Goal: Information Seeking & Learning: Check status

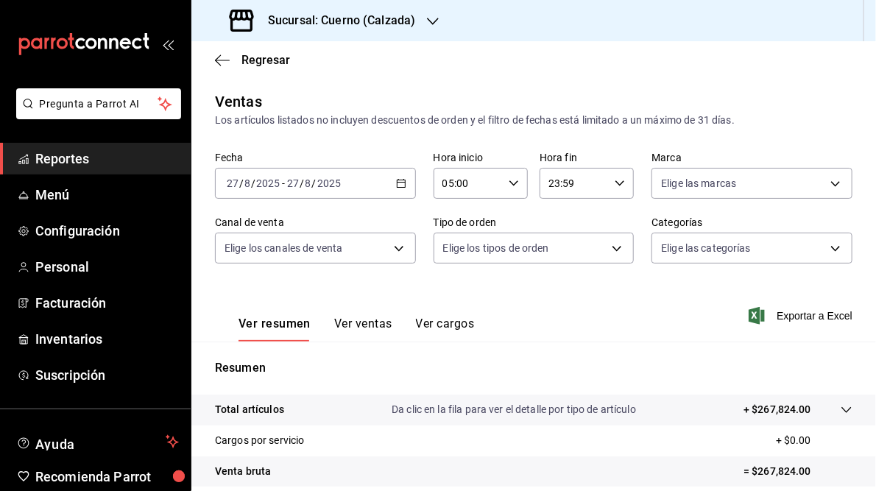
scroll to position [212, 0]
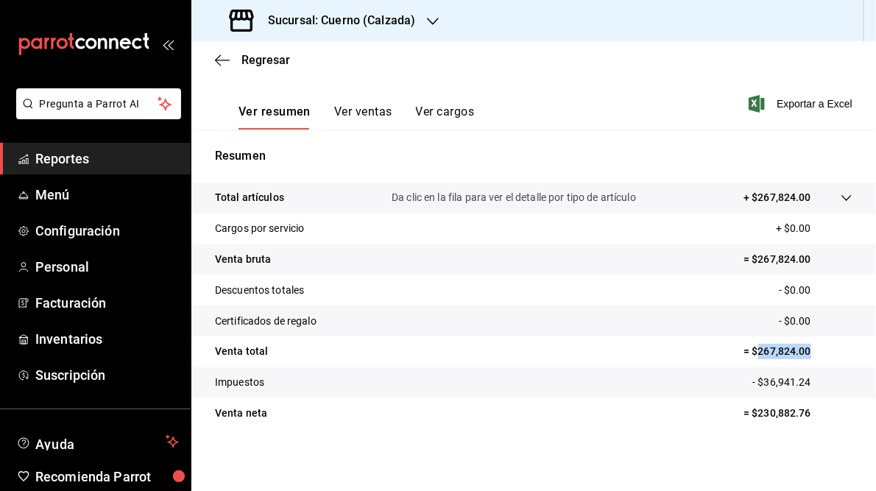
click at [433, 20] on icon "button" at bounding box center [433, 21] width 12 height 12
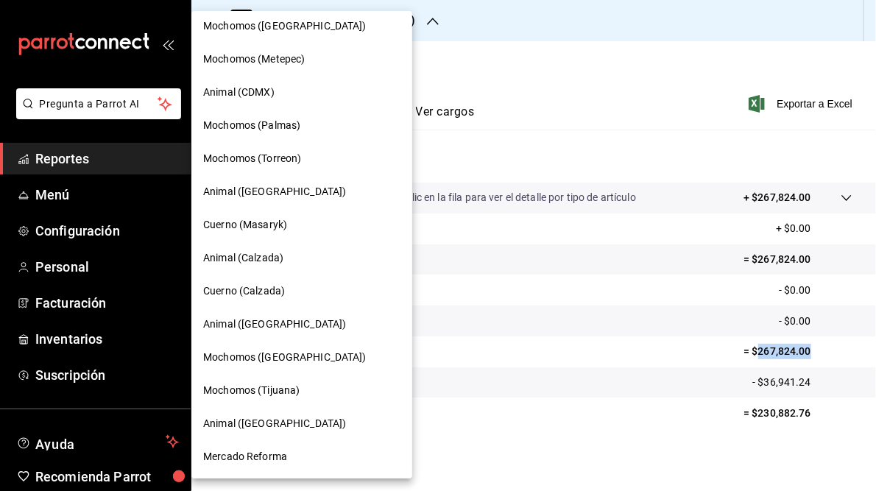
scroll to position [0, 0]
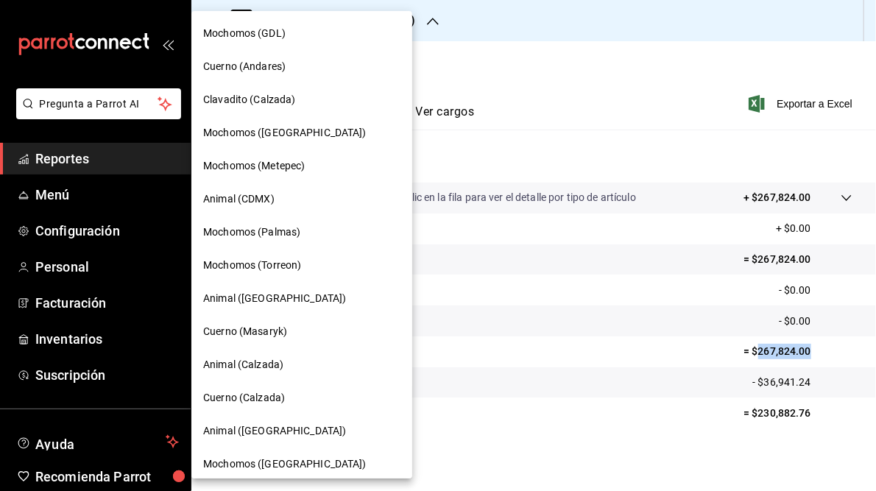
click at [262, 35] on span "Mochomos (GDL)" at bounding box center [244, 33] width 82 height 15
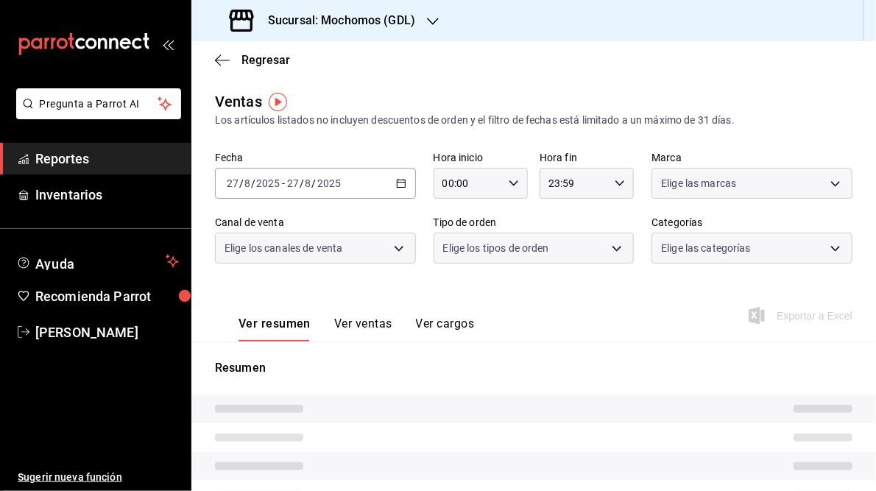
type input "05:00"
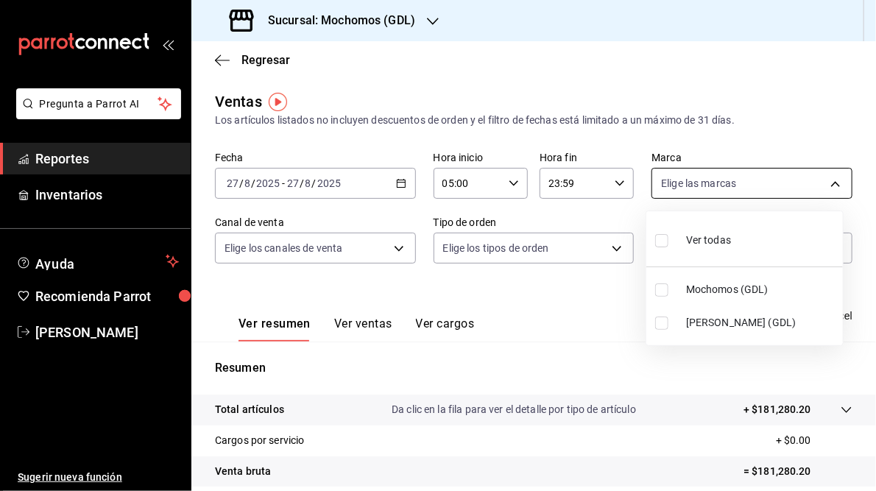
click at [826, 181] on body "Pregunta a Parrot AI Reportes Inventarios Ayuda Recomienda Parrot [PERSON_NAME]…" at bounding box center [438, 245] width 876 height 491
click at [554, 318] on div at bounding box center [438, 245] width 876 height 491
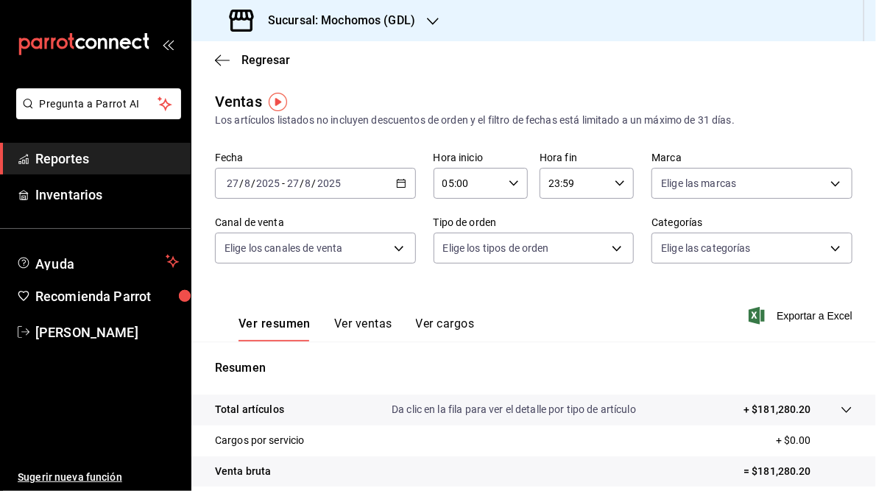
click at [398, 186] on icon "button" at bounding box center [401, 183] width 10 height 10
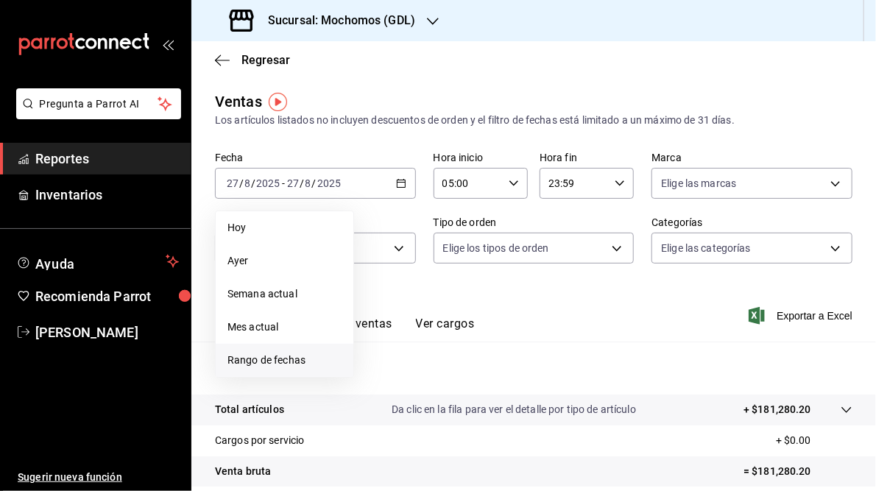
click at [263, 361] on span "Rango de fechas" at bounding box center [285, 360] width 114 height 15
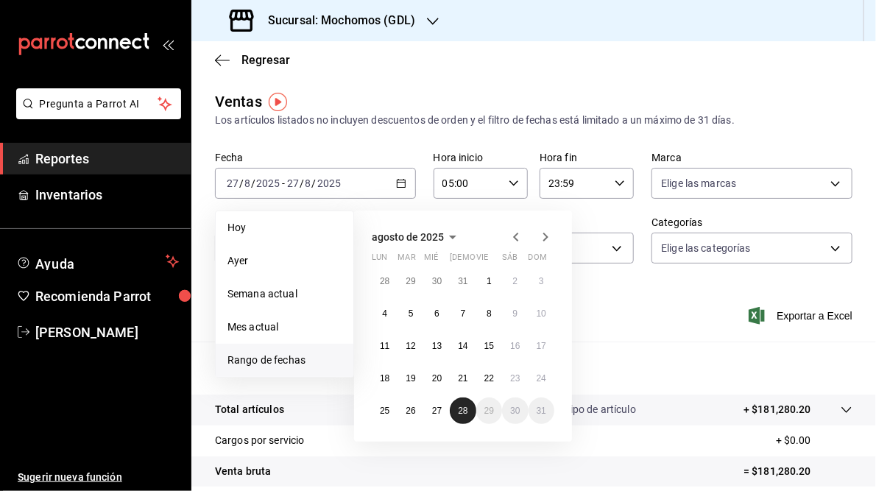
click at [460, 412] on abbr "28" at bounding box center [463, 411] width 10 height 10
click at [438, 412] on abbr "27" at bounding box center [437, 411] width 10 height 10
click at [615, 180] on icon "button" at bounding box center [620, 183] width 10 height 10
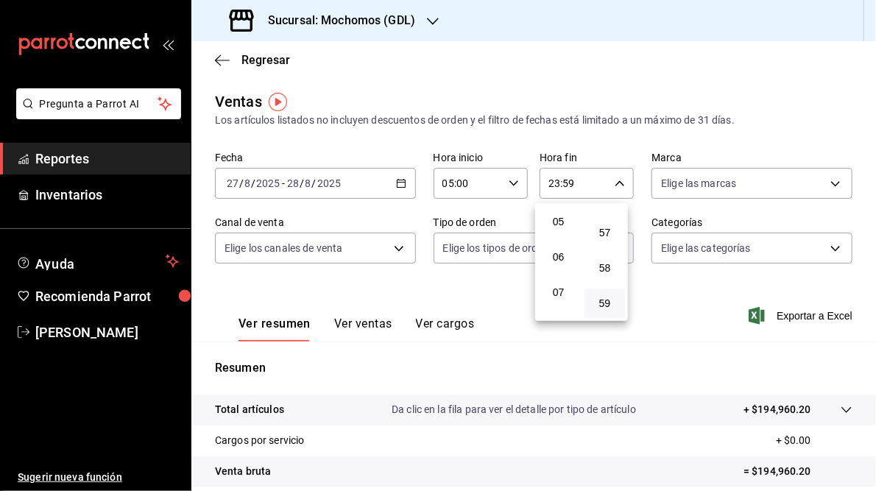
scroll to position [160, 0]
click at [556, 244] on span "05" at bounding box center [558, 238] width 23 height 12
type input "05:59"
click at [675, 312] on div at bounding box center [438, 245] width 876 height 491
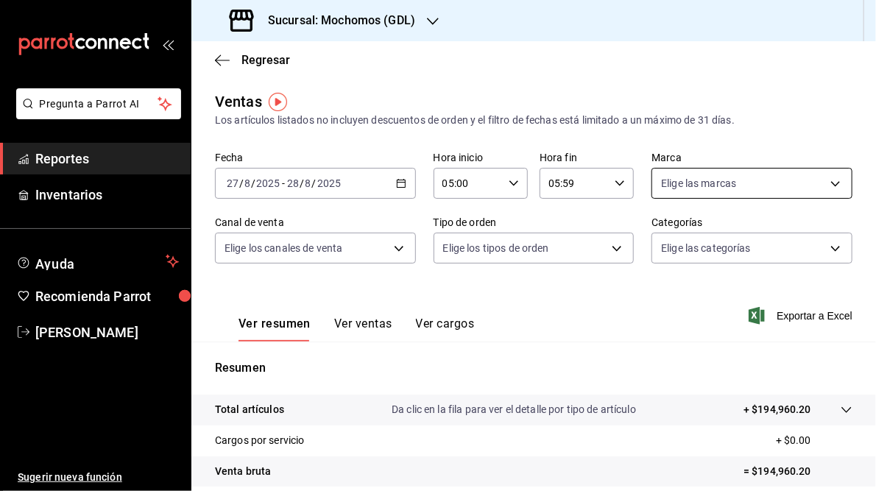
click at [829, 185] on body "Pregunta a Parrot AI Reportes Inventarios Ayuda Recomienda Parrot [PERSON_NAME]…" at bounding box center [438, 245] width 876 height 491
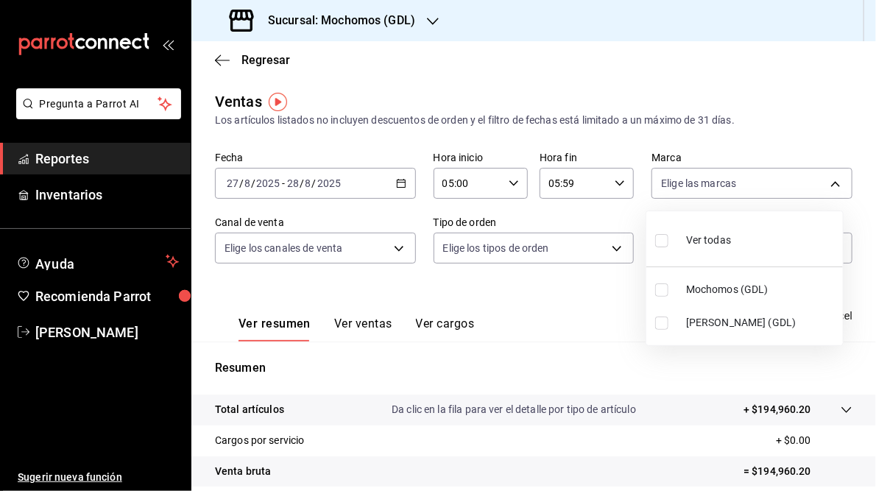
click at [719, 320] on span "[PERSON_NAME] (GDL)" at bounding box center [761, 322] width 151 height 15
type input "9cac9703-0c5a-4d8b-addd-5b6b571d65b9"
checkbox input "true"
click at [575, 358] on div at bounding box center [438, 245] width 876 height 491
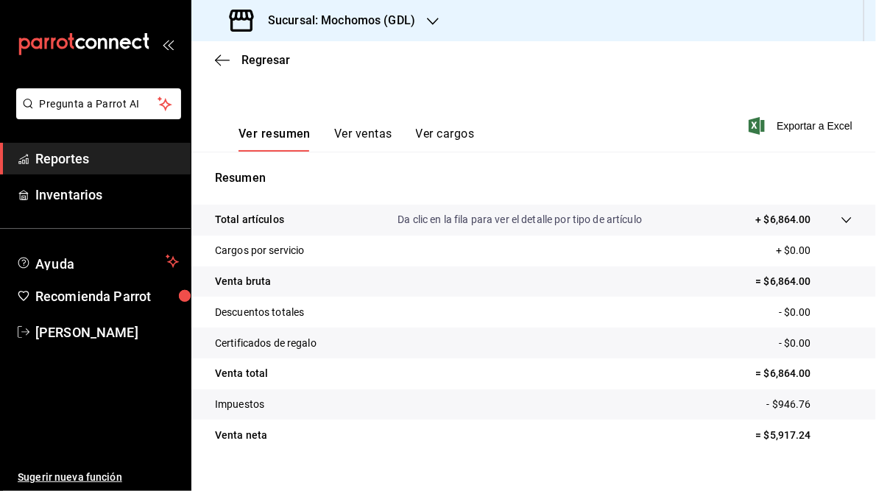
scroll to position [191, 0]
drag, startPoint x: 762, startPoint y: 376, endPoint x: 806, endPoint y: 370, distance: 45.4
click at [806, 370] on p "= $6,864.00" at bounding box center [804, 372] width 96 height 15
drag, startPoint x: 806, startPoint y: 370, endPoint x: 787, endPoint y: 370, distance: 19.9
copy p "6,864.00"
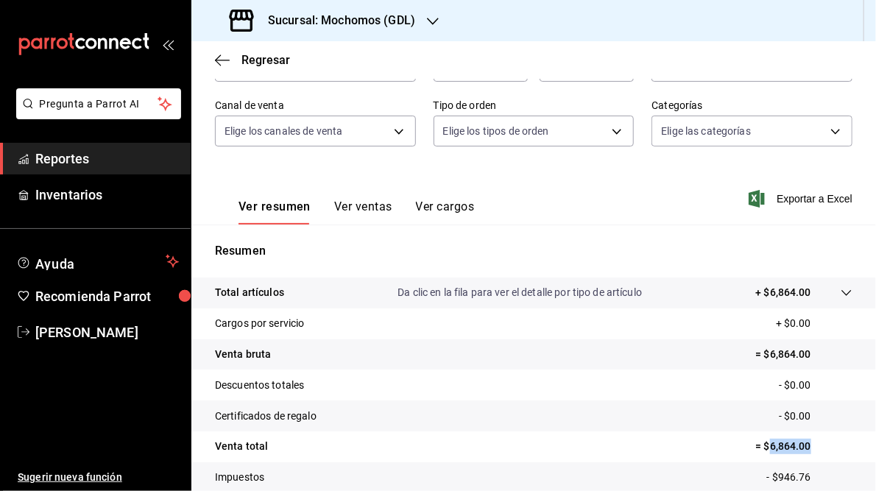
scroll to position [0, 0]
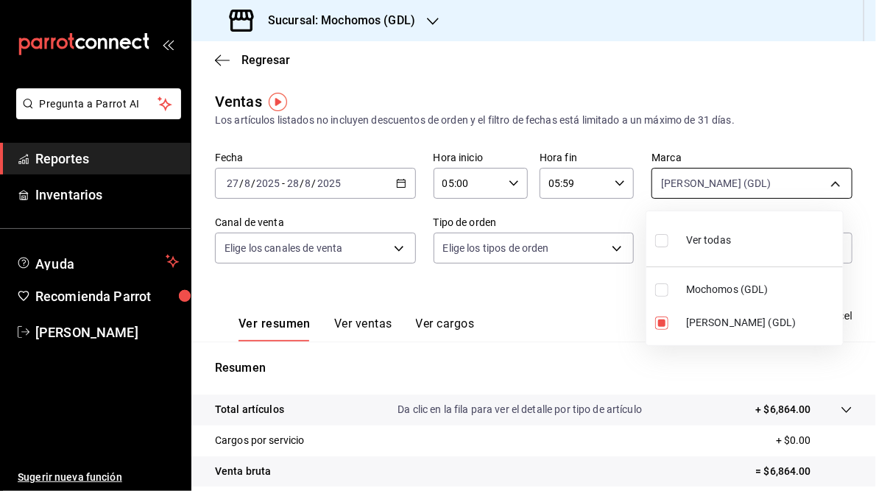
click at [825, 179] on body "Pregunta a Parrot AI Reportes Inventarios Ayuda Recomienda Parrot [PERSON_NAME]…" at bounding box center [438, 245] width 876 height 491
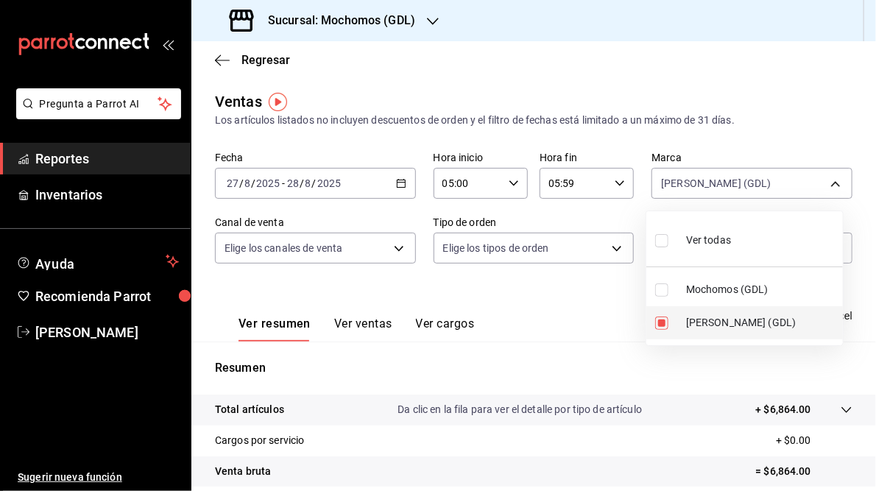
click at [669, 323] on label at bounding box center [665, 323] width 19 height 13
click at [669, 323] on input "checkbox" at bounding box center [662, 323] width 13 height 13
checkbox input "true"
type input "9cac9703-0c5a-4d8b-addd-5b6b571d65b9"
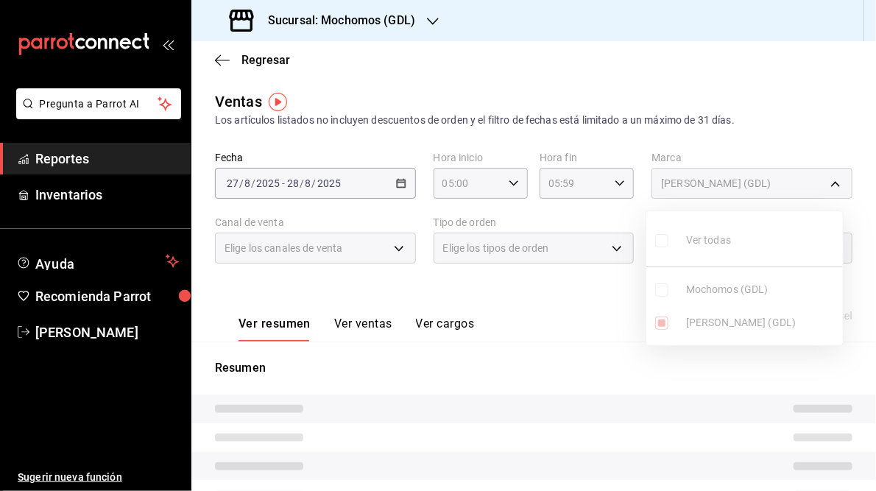
click at [659, 322] on ul "Ver todas Mochomos (GDL) [PERSON_NAME] (GDL)" at bounding box center [745, 278] width 197 height 134
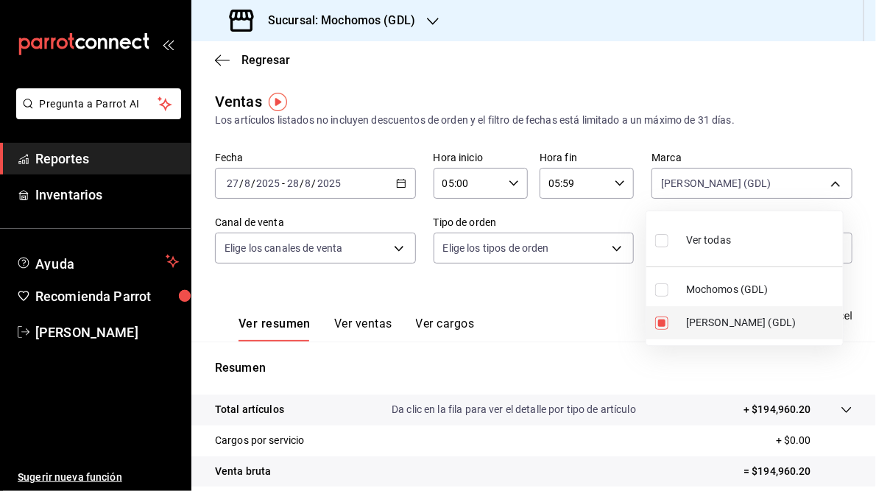
click at [666, 320] on input "checkbox" at bounding box center [662, 323] width 13 height 13
checkbox input "false"
click at [661, 291] on input "checkbox" at bounding box center [662, 290] width 13 height 13
checkbox input "true"
type input "36c25d4a-7cb0-456c-a434-e981d54830bc"
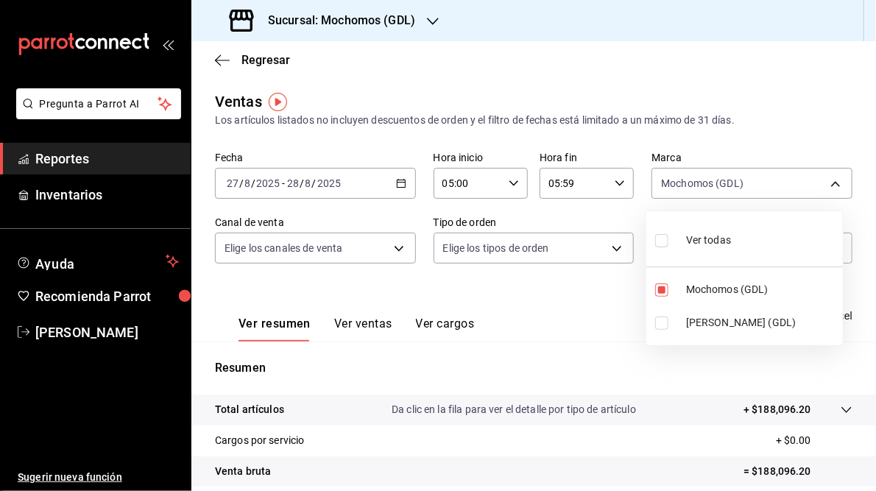
click at [598, 305] on div at bounding box center [438, 245] width 876 height 491
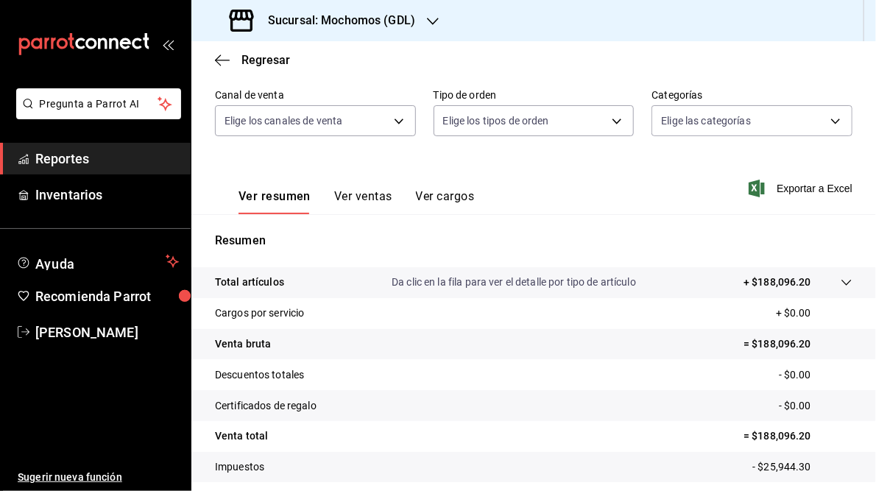
scroll to position [214, 0]
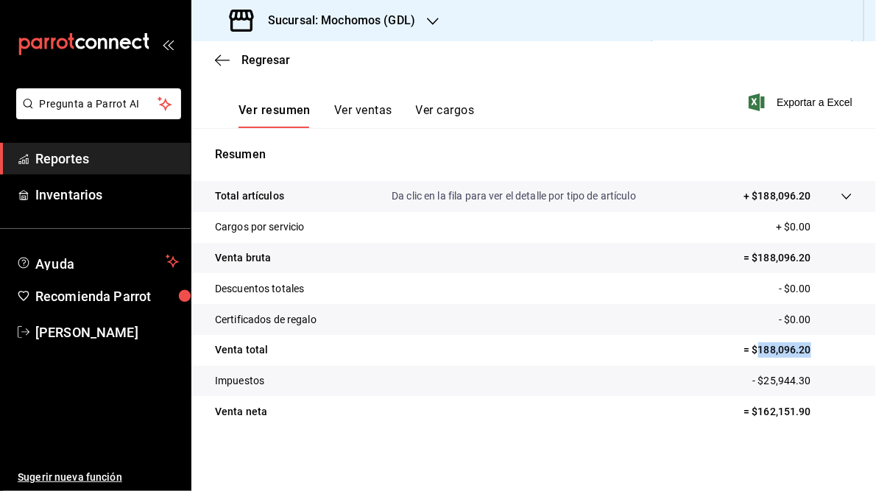
drag, startPoint x: 750, startPoint y: 350, endPoint x: 808, endPoint y: 350, distance: 58.2
click at [808, 350] on p "= $188,096.20" at bounding box center [798, 349] width 109 height 15
copy p "188,096.20"
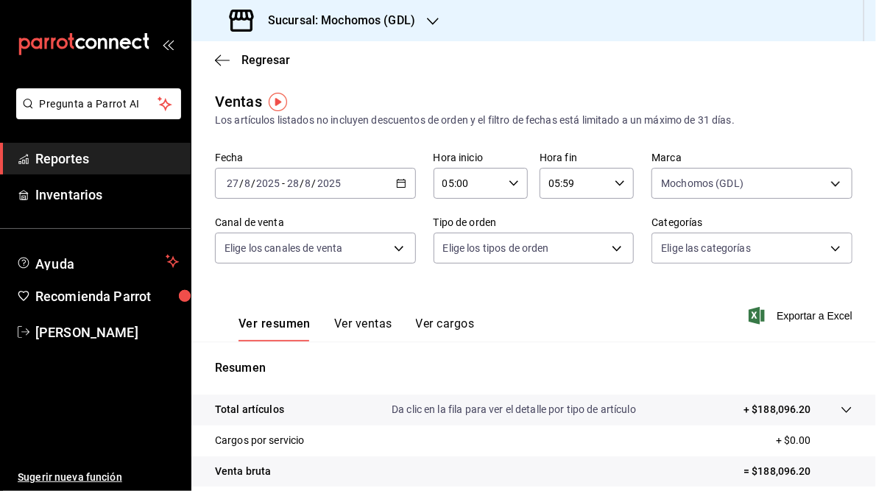
click at [431, 16] on icon "button" at bounding box center [433, 21] width 12 height 12
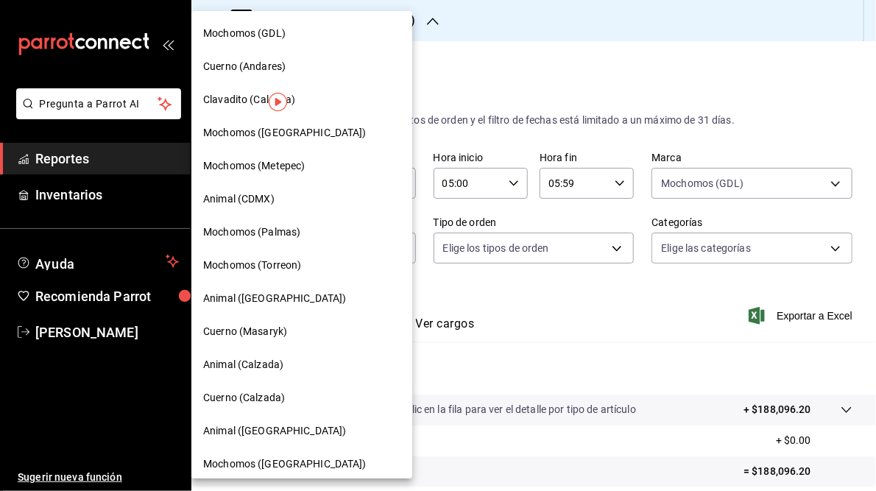
click at [259, 66] on span "Cuerno (Andares)" at bounding box center [244, 66] width 82 height 15
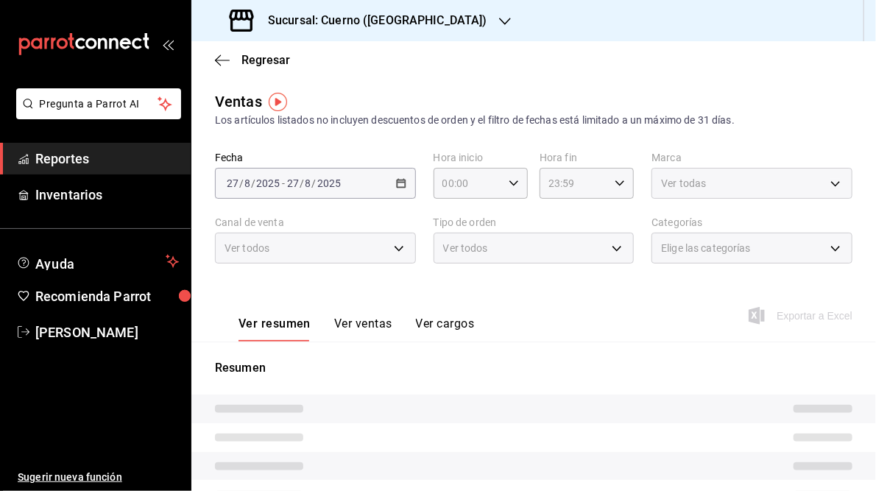
type input "05:00"
type input "05:59"
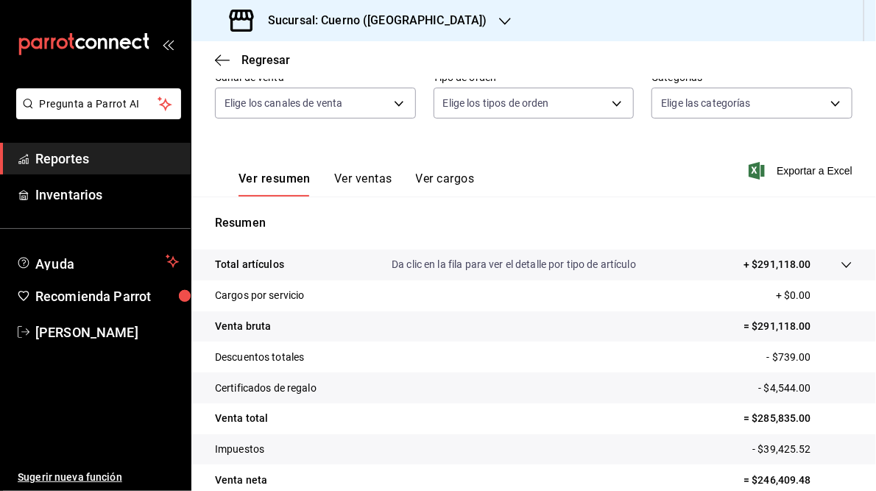
scroll to position [214, 0]
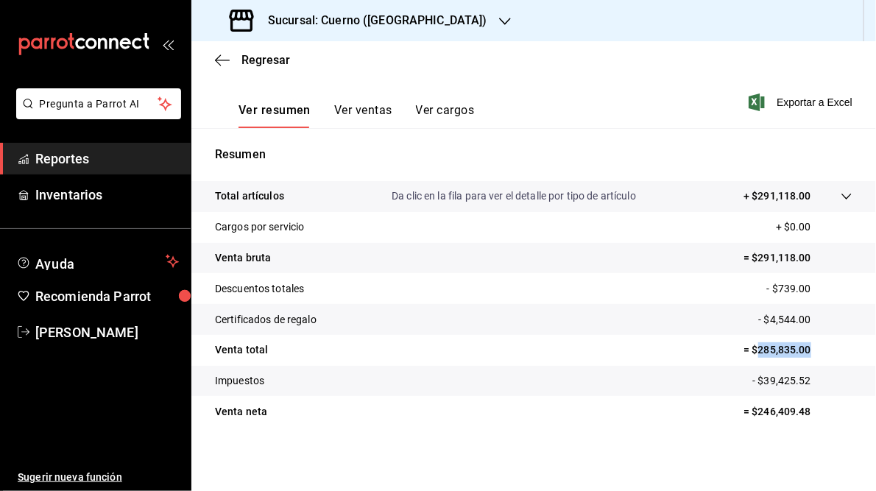
drag, startPoint x: 750, startPoint y: 350, endPoint x: 815, endPoint y: 348, distance: 65.6
click at [815, 348] on p "= $285,835.00" at bounding box center [798, 349] width 109 height 15
copy p "285,835.00"
click at [499, 21] on icon "button" at bounding box center [505, 21] width 12 height 7
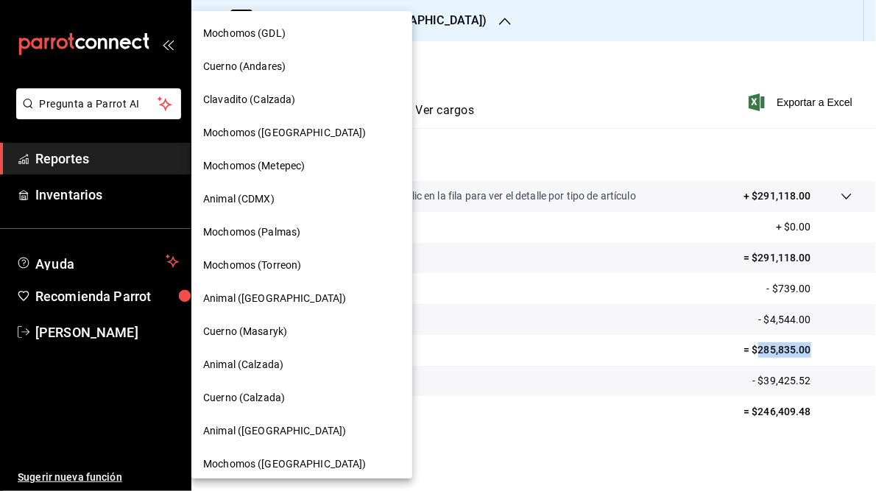
scroll to position [107, 0]
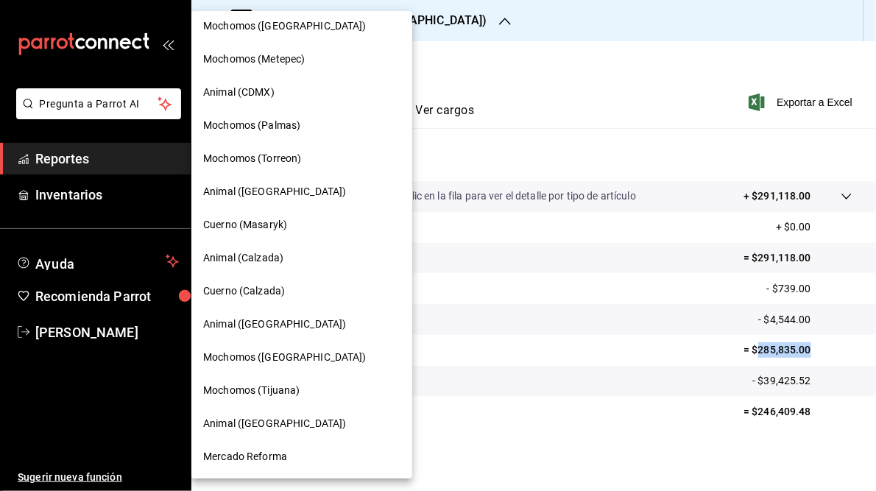
click at [236, 396] on span "Mochomos (Tijuana)" at bounding box center [251, 390] width 96 height 15
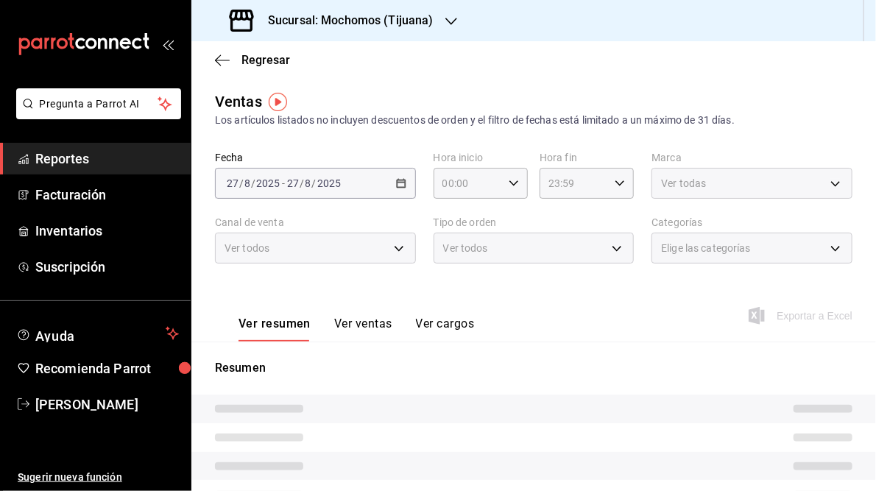
type input "05:00"
type input "05:59"
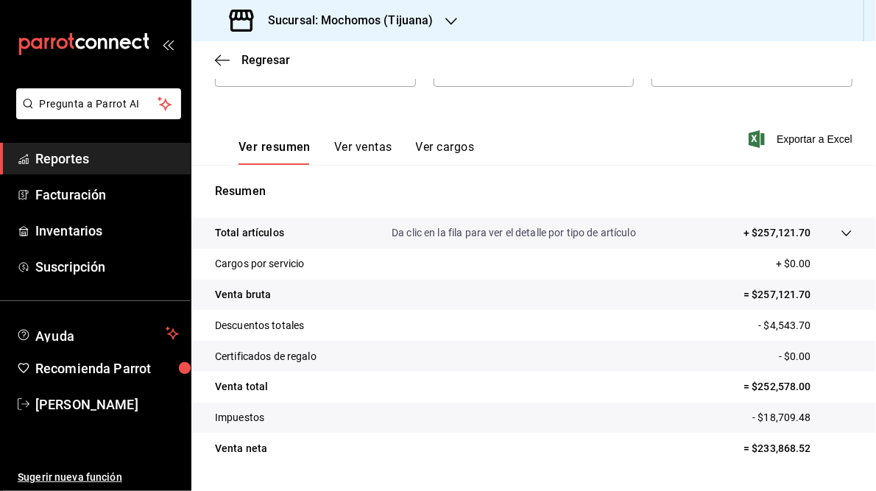
scroll to position [204, 0]
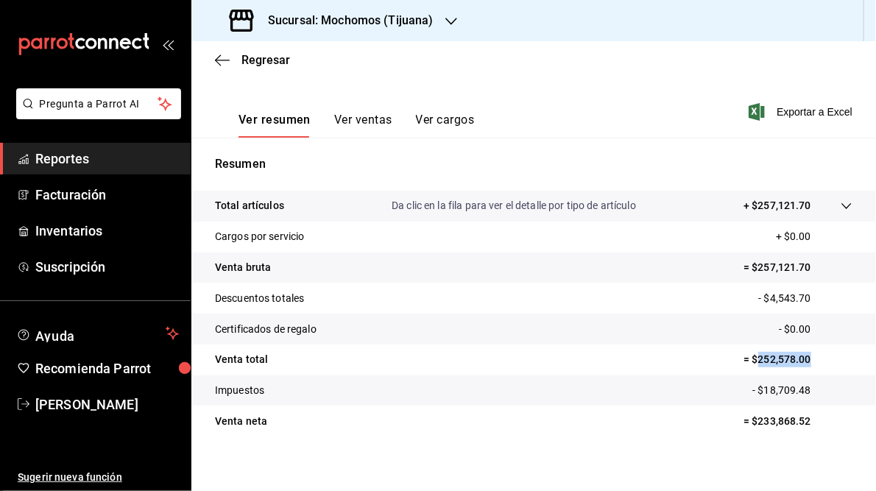
drag, startPoint x: 750, startPoint y: 357, endPoint x: 809, endPoint y: 358, distance: 58.9
click at [809, 358] on p "= $252,578.00" at bounding box center [798, 359] width 109 height 15
copy p "252,578.00"
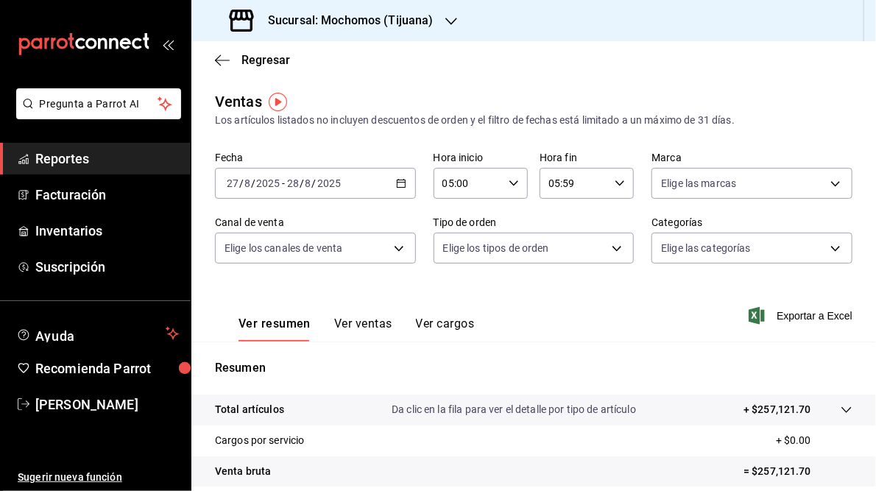
scroll to position [214, 0]
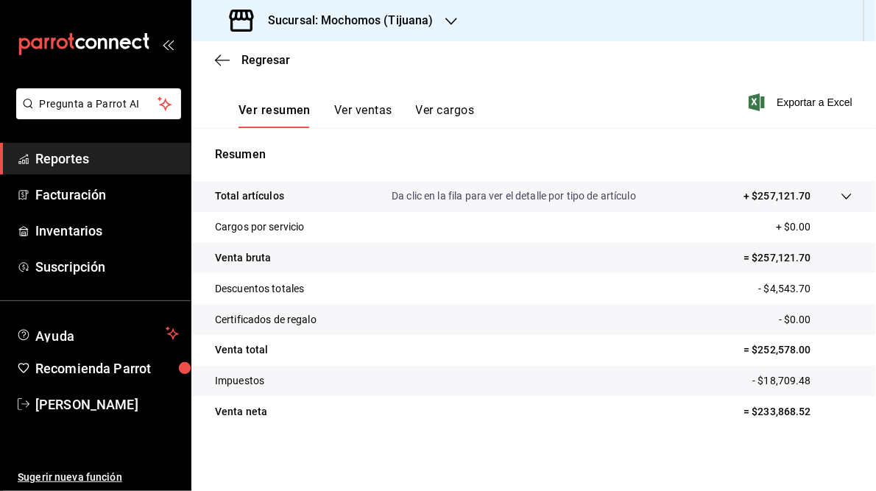
click at [331, 23] on h3 "Sucursal: Mochomos (Tijuana)" at bounding box center [345, 21] width 178 height 18
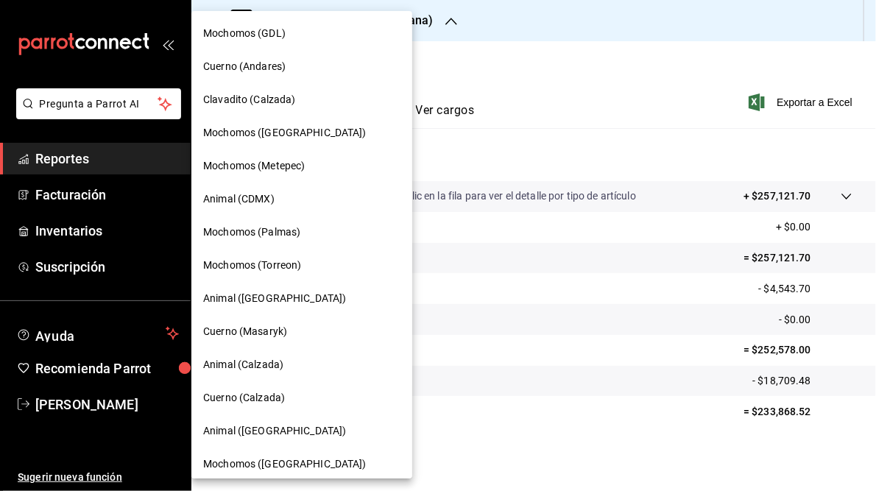
scroll to position [107, 0]
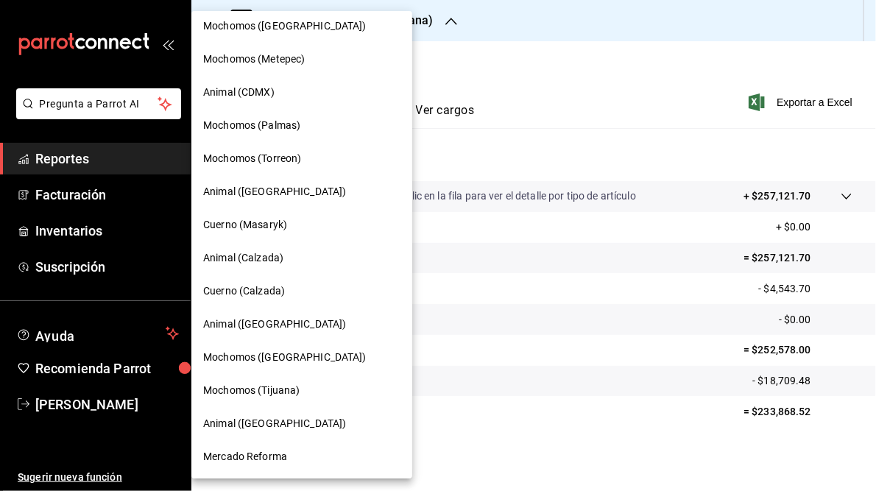
click at [237, 424] on span "Animal ([GEOGRAPHIC_DATA])" at bounding box center [274, 423] width 143 height 15
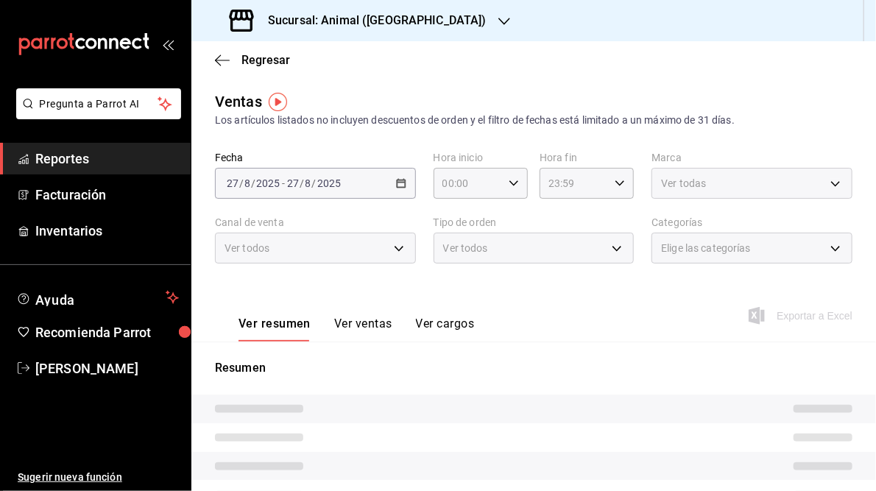
type input "05:00"
type input "05:59"
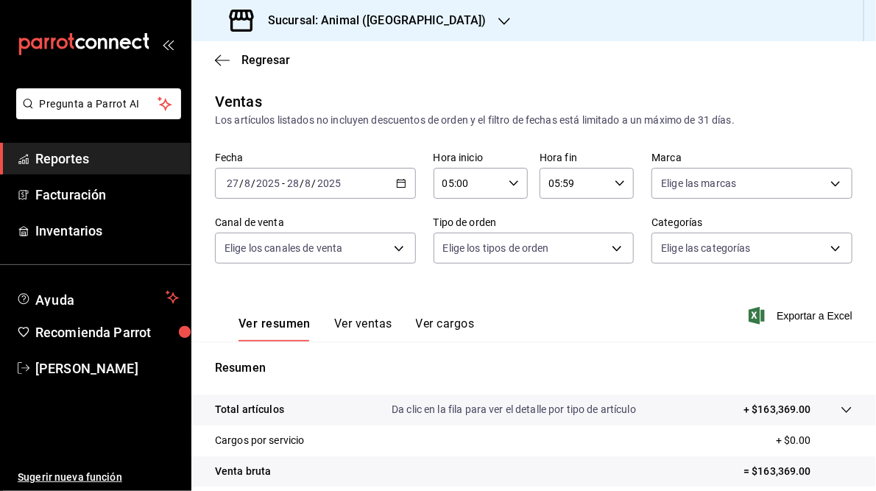
scroll to position [148, 0]
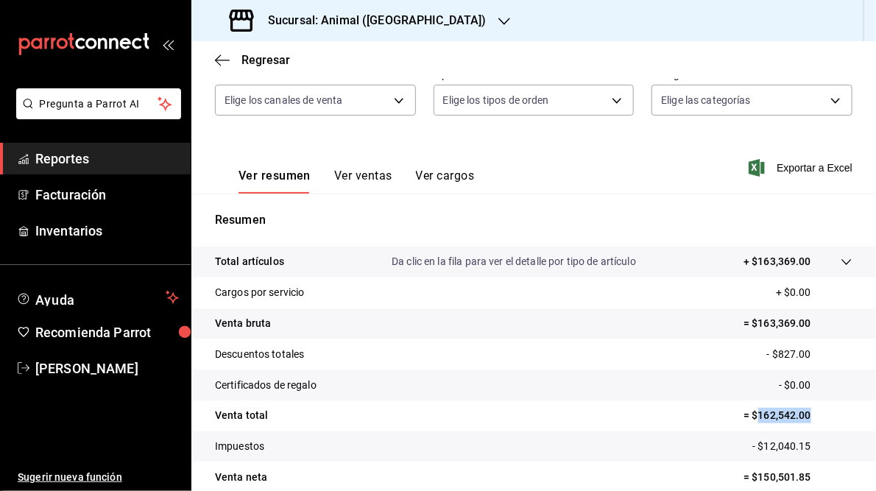
drag, startPoint x: 752, startPoint y: 416, endPoint x: 806, endPoint y: 415, distance: 54.5
click at [806, 415] on p "= $162,542.00" at bounding box center [798, 415] width 109 height 15
copy p "162,542.00"
click at [499, 15] on icon "button" at bounding box center [505, 21] width 12 height 12
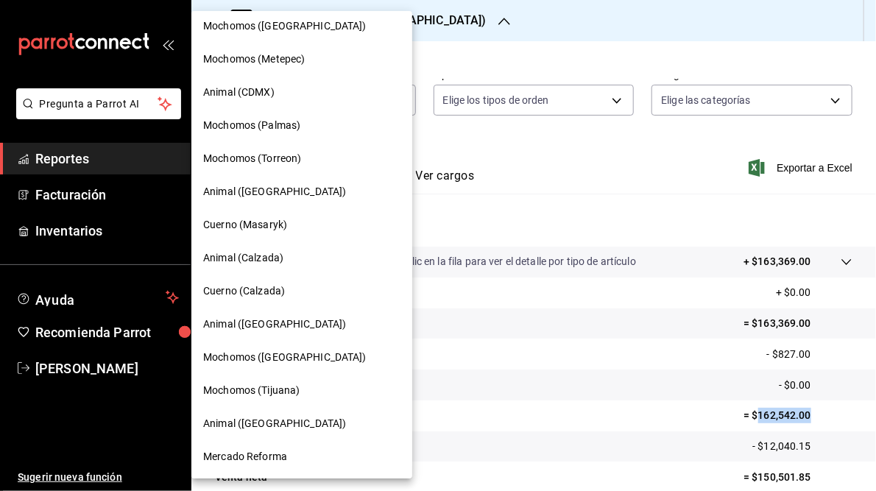
scroll to position [0, 0]
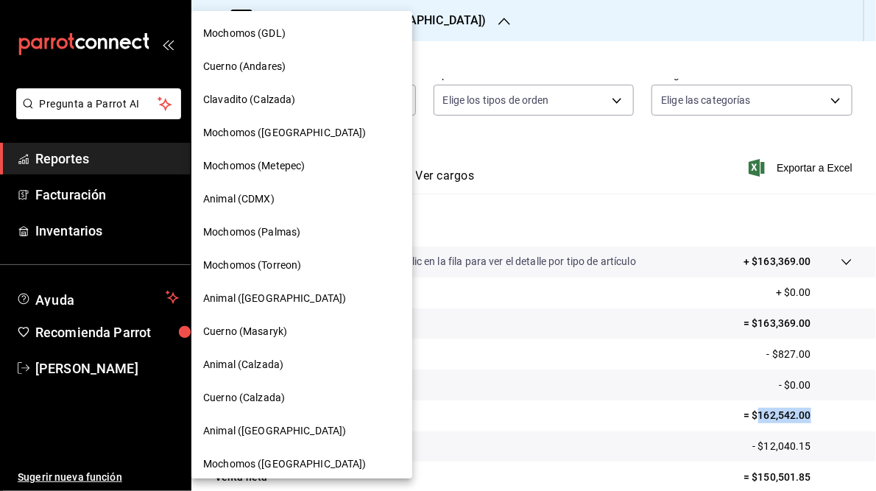
copy p "162,542.00"
click at [588, 173] on div at bounding box center [438, 245] width 876 height 491
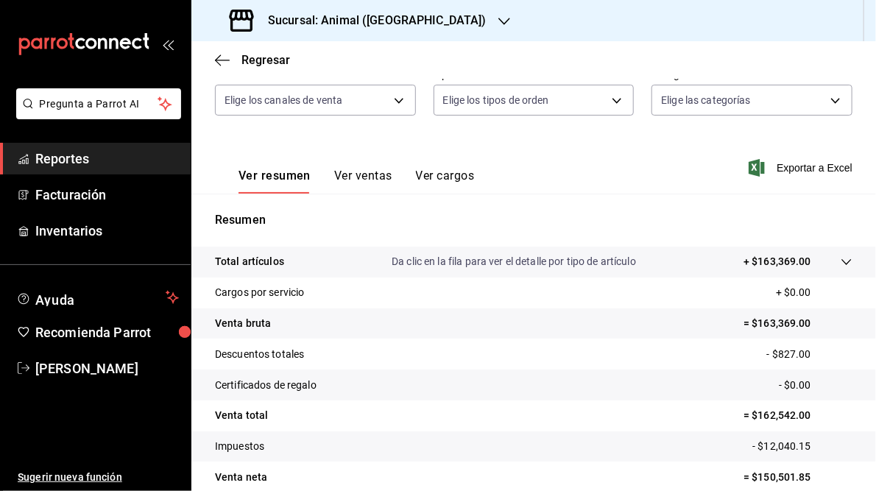
click at [368, 29] on div "Sucursal: Animal ([GEOGRAPHIC_DATA])" at bounding box center [359, 20] width 313 height 41
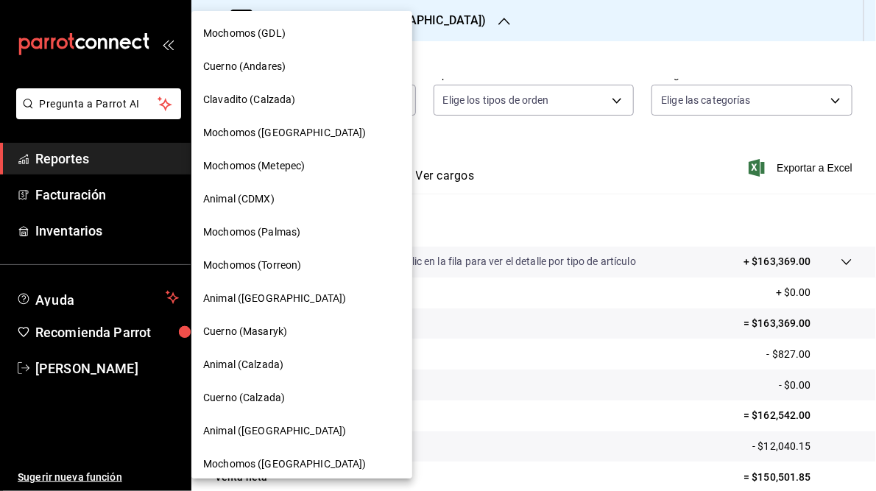
click at [268, 266] on span "Mochomos (Torreon)" at bounding box center [252, 265] width 98 height 15
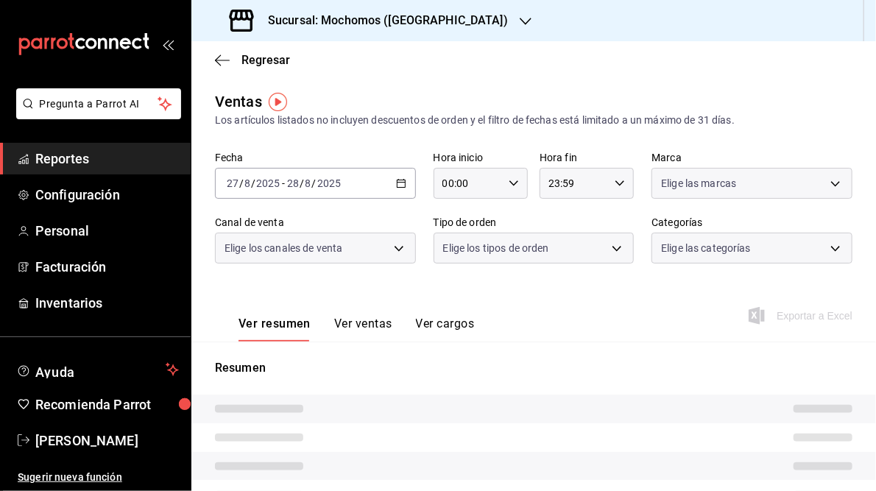
type input "05:00"
type input "05:59"
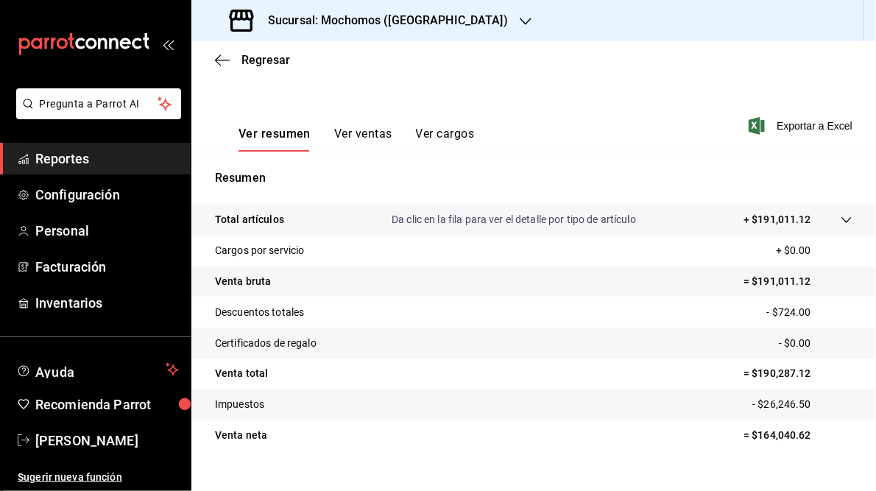
scroll to position [191, 0]
drag, startPoint x: 752, startPoint y: 371, endPoint x: 807, endPoint y: 377, distance: 55.6
click at [807, 377] on p "= $190,287.12" at bounding box center [798, 372] width 109 height 15
copy p "190,287.12"
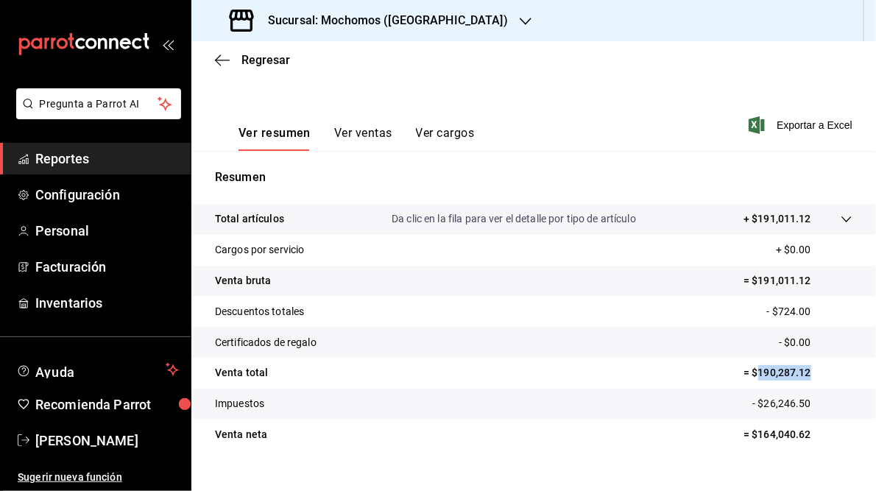
click at [520, 24] on icon "button" at bounding box center [526, 21] width 12 height 12
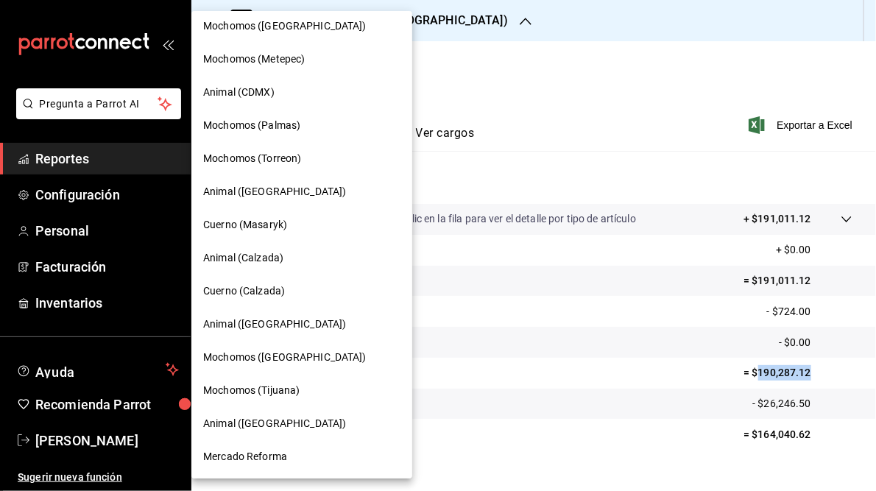
scroll to position [0, 0]
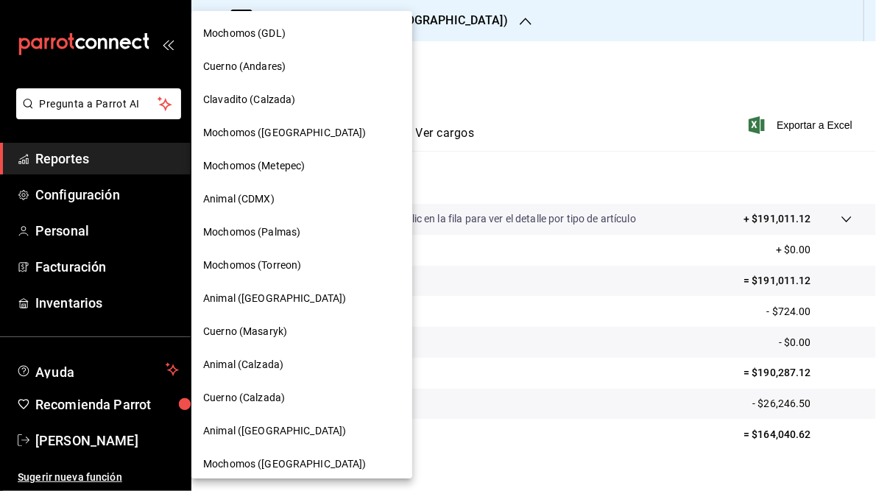
click at [623, 80] on div at bounding box center [438, 245] width 876 height 491
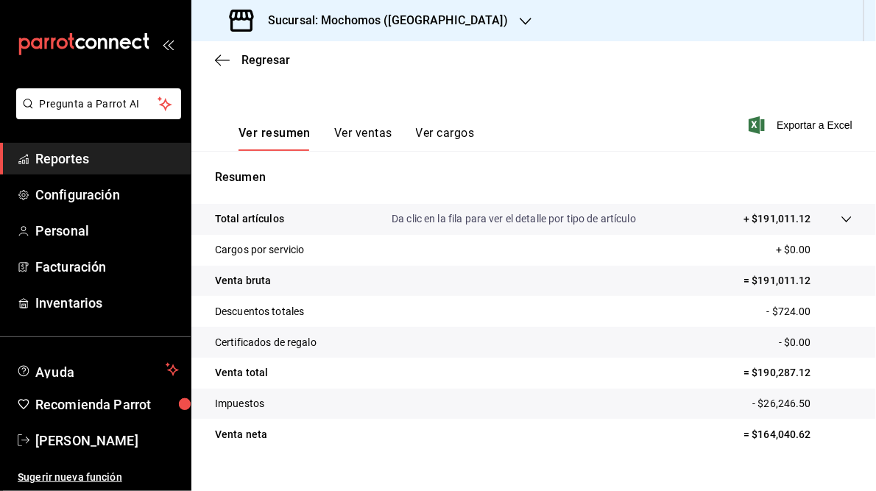
click at [412, 20] on h3 "Sucursal: Mochomos ([GEOGRAPHIC_DATA])" at bounding box center [382, 21] width 252 height 18
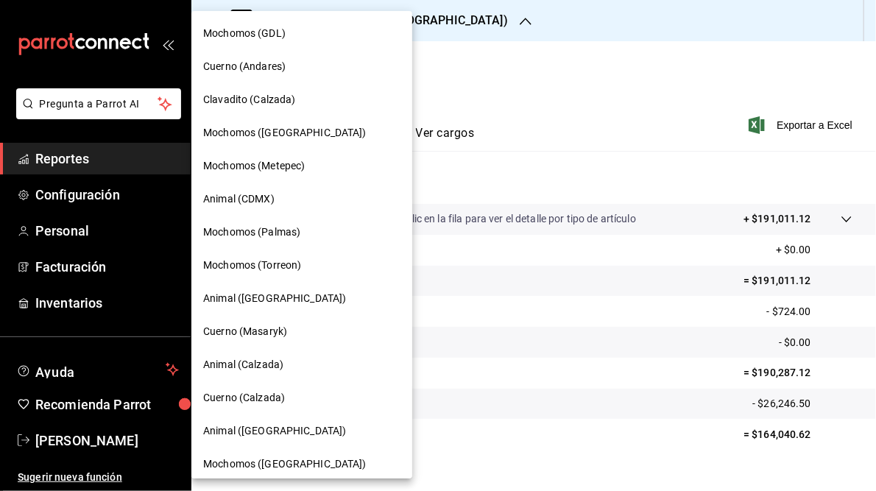
scroll to position [107, 0]
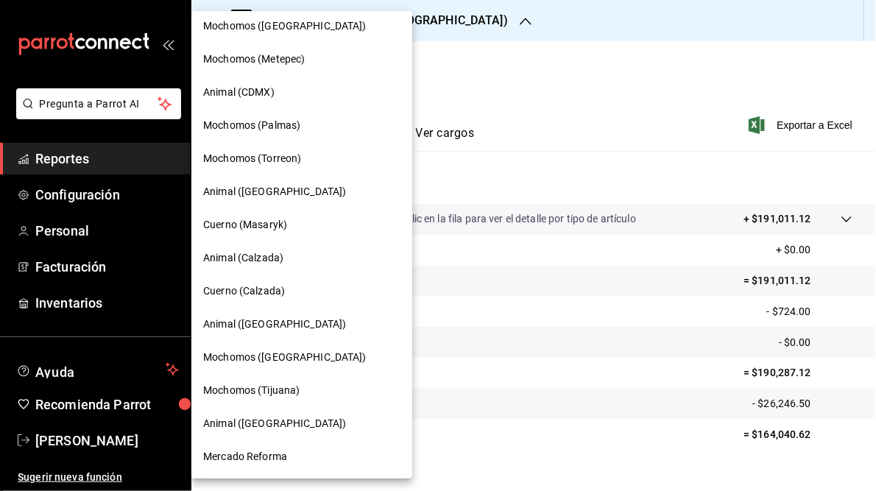
click at [284, 355] on span "Mochomos ([GEOGRAPHIC_DATA])" at bounding box center [285, 357] width 164 height 15
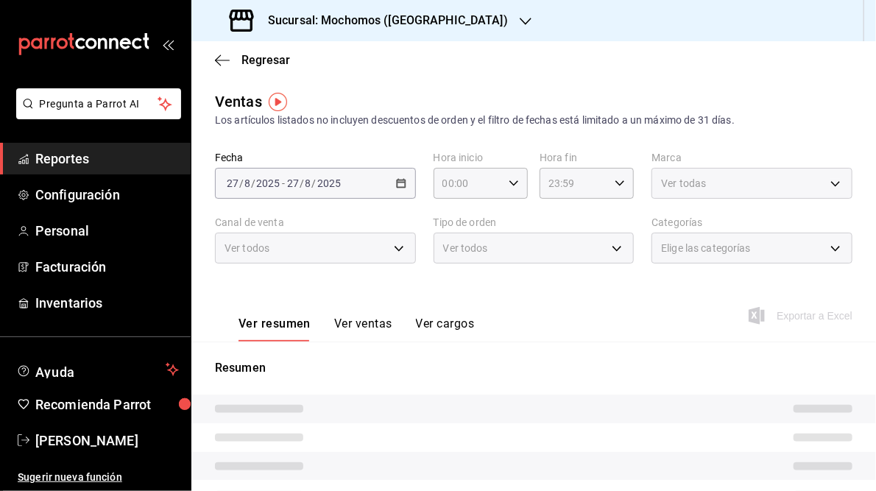
type input "05:00"
type input "05:59"
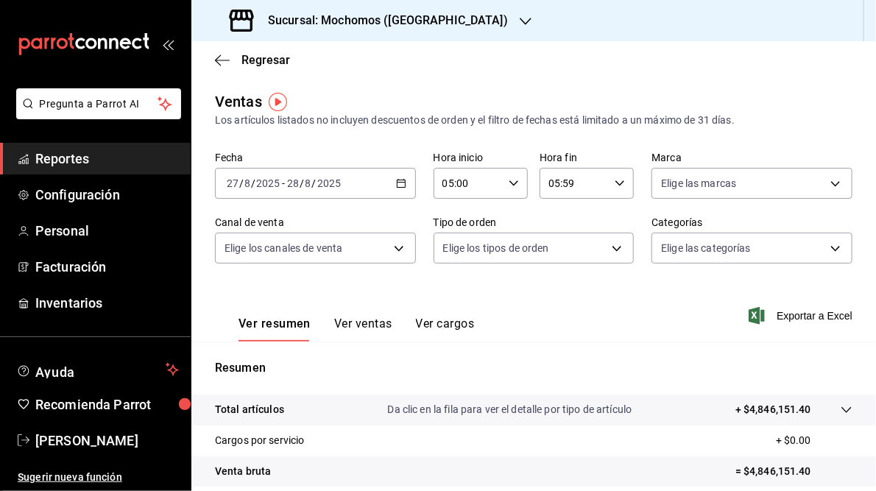
scroll to position [214, 0]
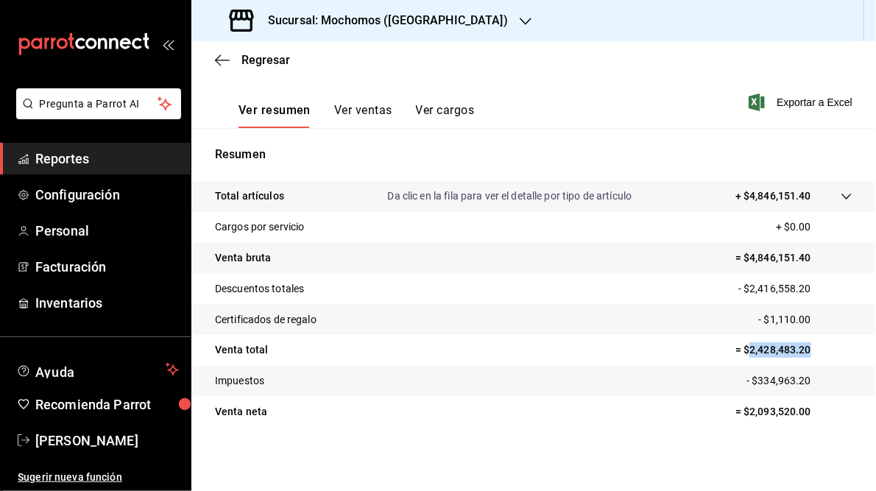
drag, startPoint x: 741, startPoint y: 348, endPoint x: 804, endPoint y: 345, distance: 62.7
click at [804, 345] on p "= $2,428,483.20" at bounding box center [794, 349] width 117 height 15
copy p "2,428,483.20"
click at [372, 21] on h3 "Sucursal: Mochomos ([GEOGRAPHIC_DATA])" at bounding box center [382, 21] width 252 height 18
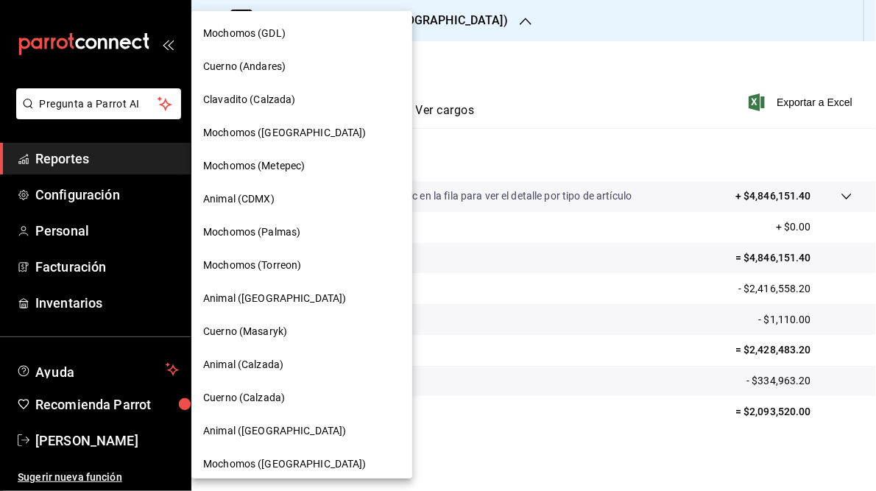
scroll to position [107, 0]
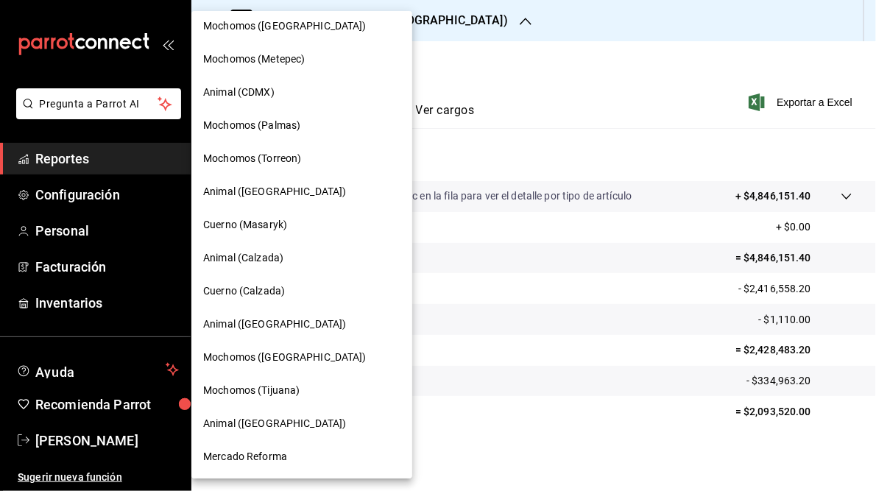
click at [245, 459] on span "Mercado Reforma" at bounding box center [245, 456] width 84 height 15
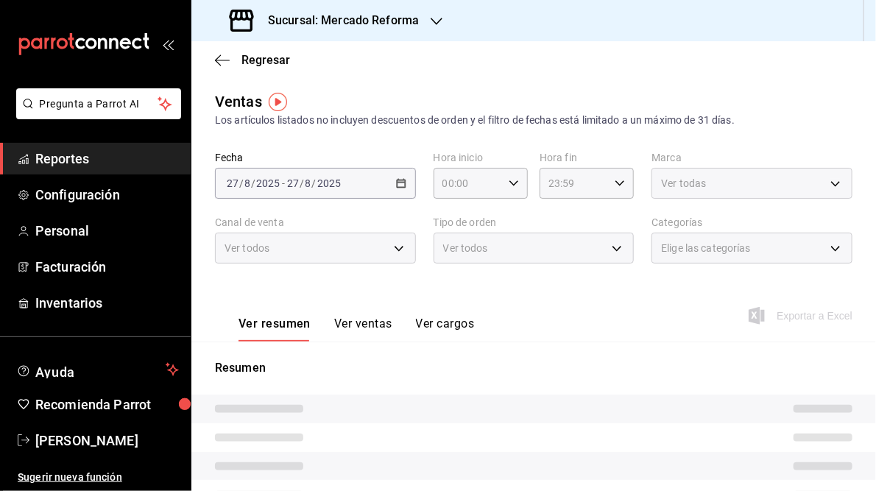
type input "05:00"
type input "05:59"
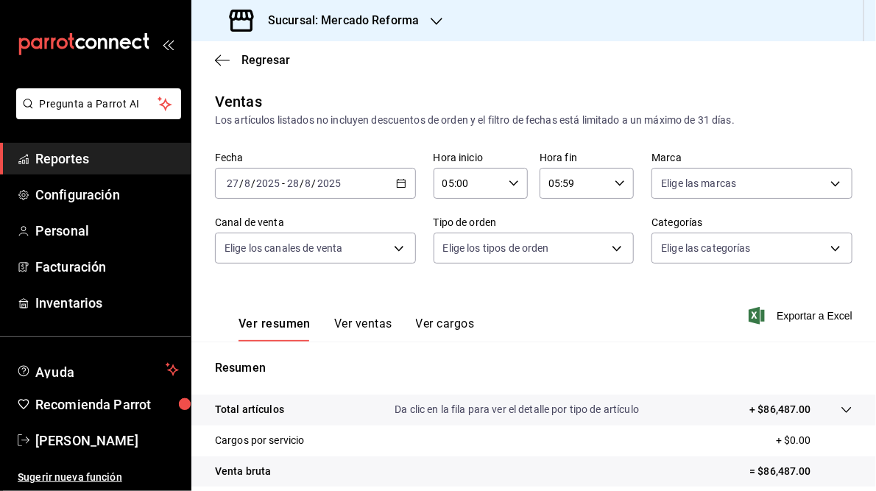
scroll to position [214, 0]
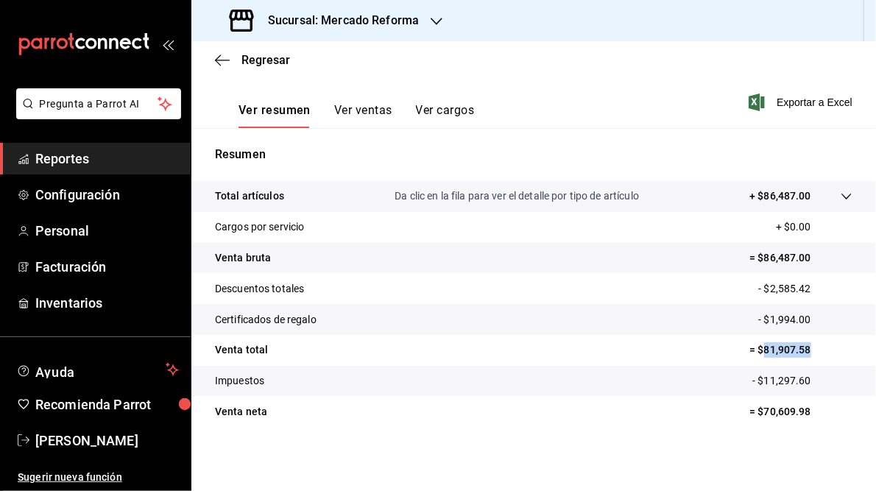
drag, startPoint x: 756, startPoint y: 348, endPoint x: 813, endPoint y: 348, distance: 57.5
click at [813, 348] on p "= $81,907.58" at bounding box center [801, 349] width 103 height 15
copy p "81,907.58"
click at [412, 28] on h3 "Sucursal: Mercado Reforma" at bounding box center [337, 21] width 163 height 18
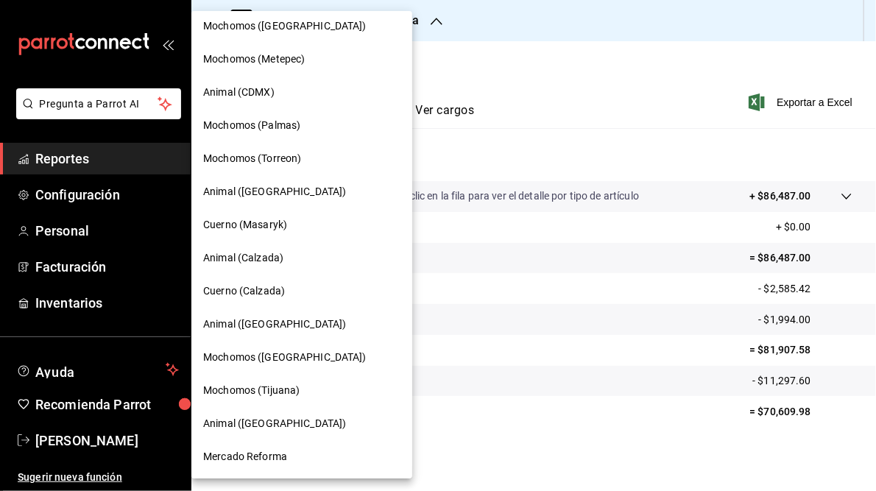
scroll to position [0, 0]
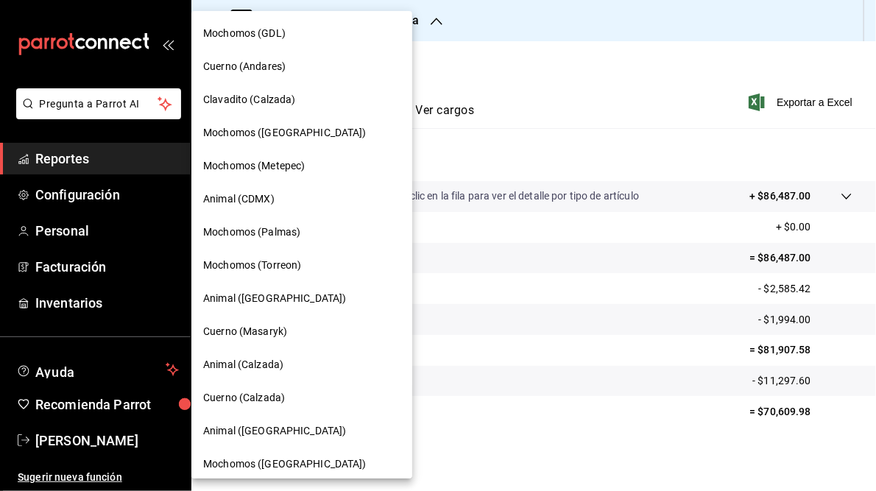
click at [499, 68] on div at bounding box center [438, 245] width 876 height 491
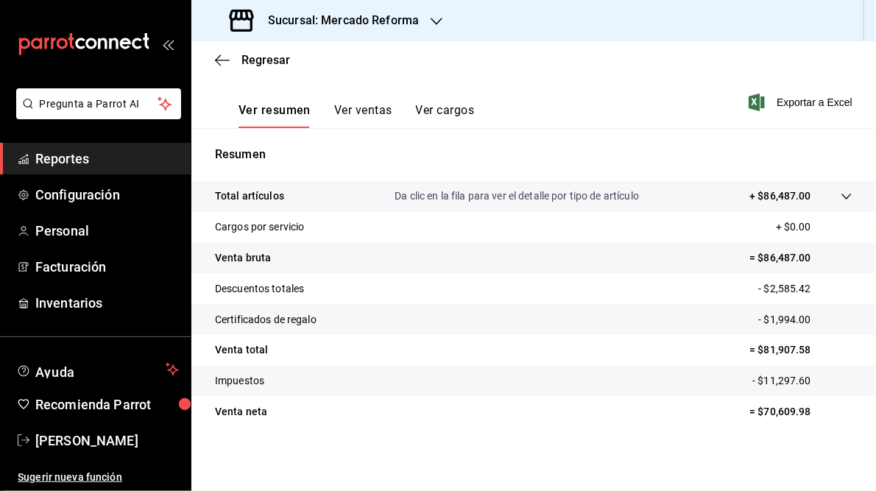
click at [425, 21] on div "Sucursal: Mercado Reforma" at bounding box center [325, 20] width 245 height 41
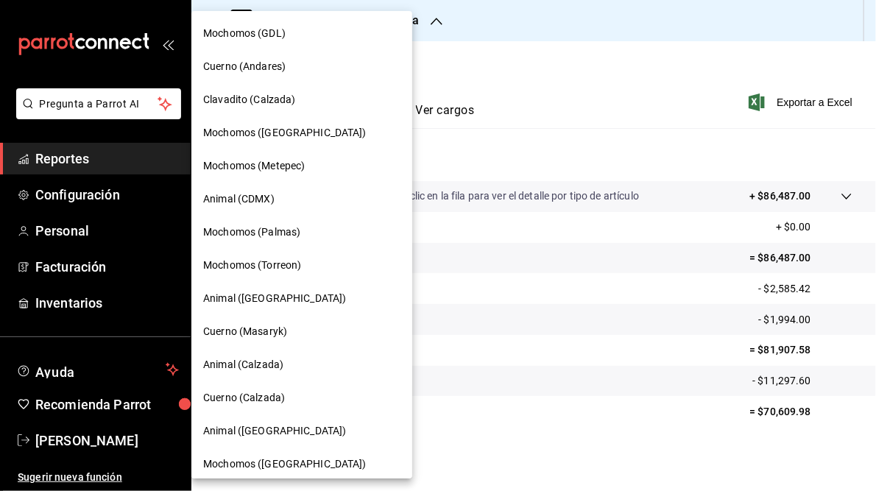
click at [256, 333] on span "Cuerno (Masaryk)" at bounding box center [245, 331] width 84 height 15
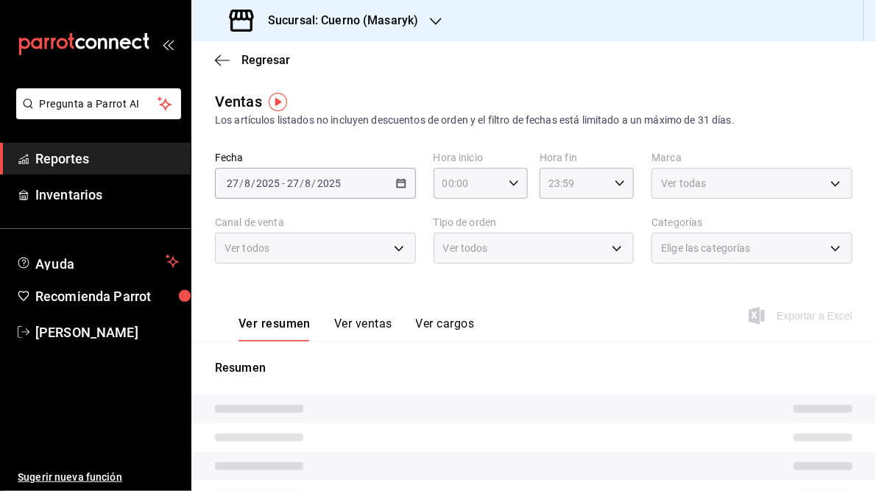
type input "05:00"
type input "05:59"
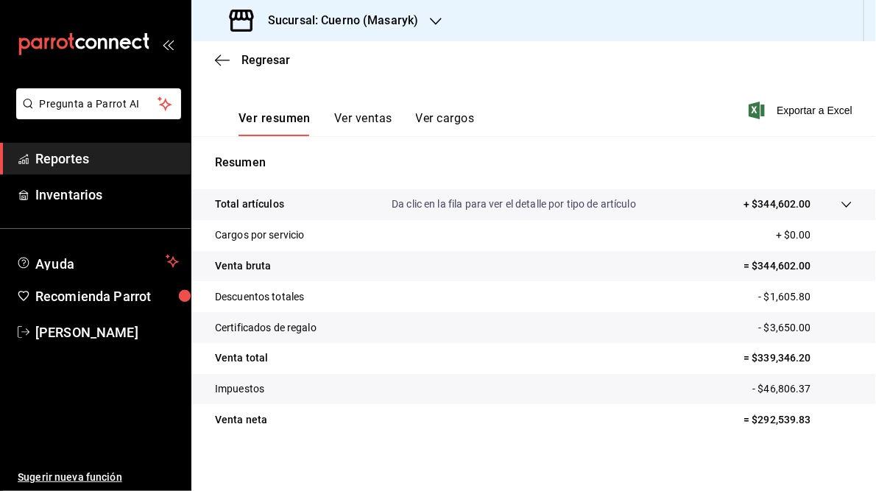
scroll to position [214, 0]
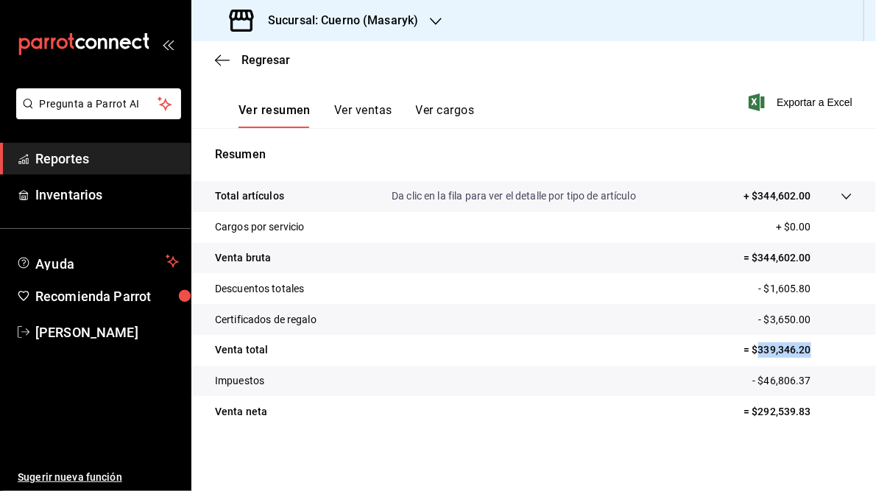
drag, startPoint x: 748, startPoint y: 348, endPoint x: 833, endPoint y: 342, distance: 85.0
click at [833, 342] on tr "Venta total = $339,346.20" at bounding box center [533, 350] width 685 height 31
click at [412, 15] on h3 "Sucursal: Cuerno (Masaryk)" at bounding box center [337, 21] width 162 height 18
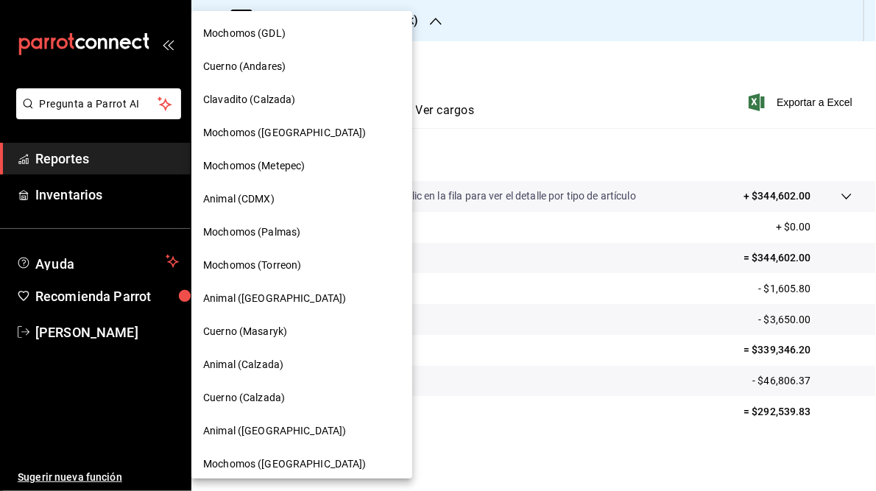
click at [238, 200] on span "Animal (CDMX)" at bounding box center [238, 198] width 71 height 15
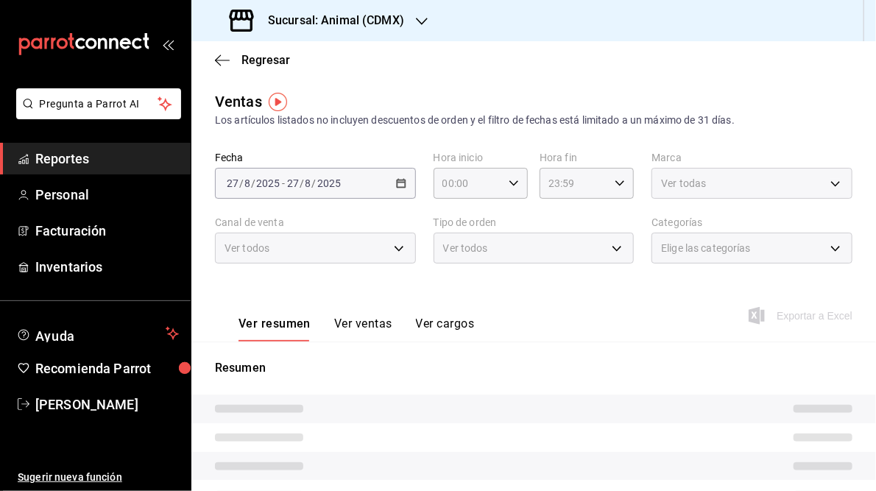
type input "05:00"
type input "05:59"
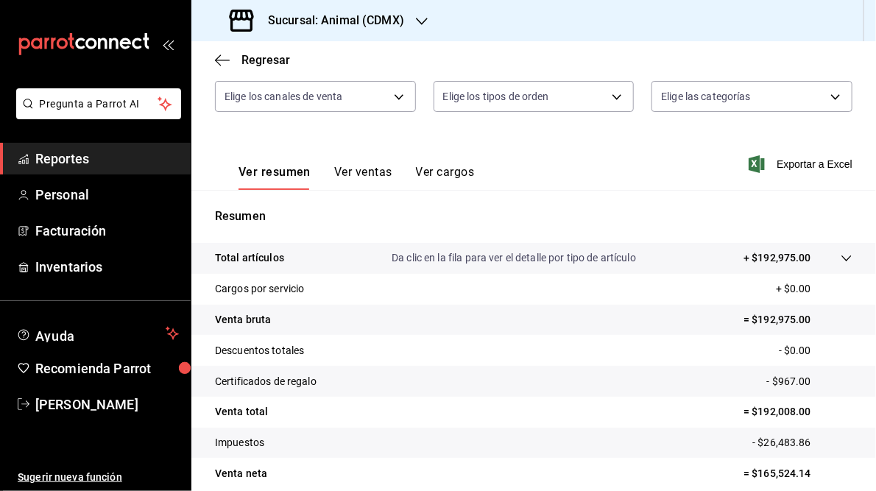
scroll to position [167, 0]
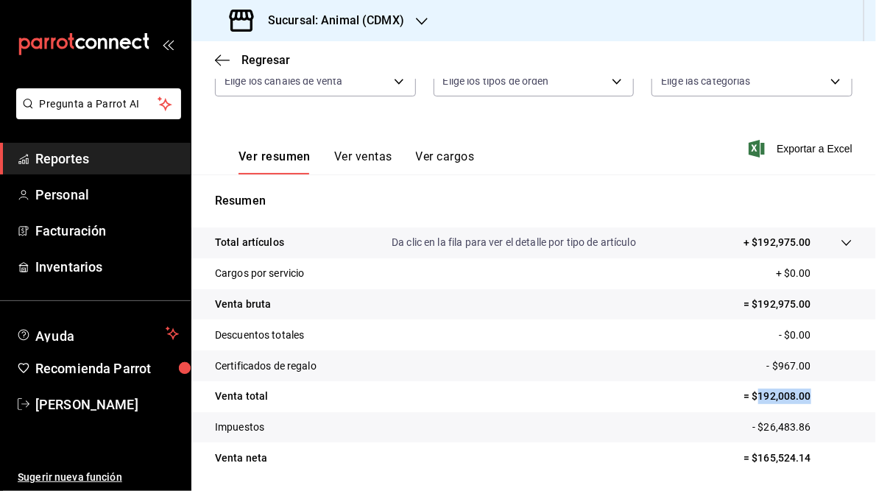
drag, startPoint x: 752, startPoint y: 396, endPoint x: 802, endPoint y: 393, distance: 50.1
click at [802, 393] on p "= $192,008.00" at bounding box center [798, 396] width 109 height 15
click at [422, 21] on icon "button" at bounding box center [422, 21] width 12 height 12
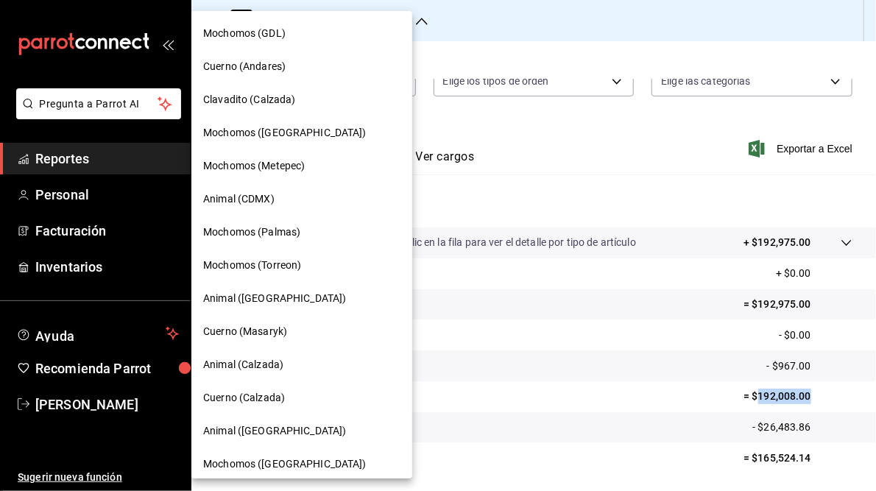
click at [259, 433] on span "Animal ([GEOGRAPHIC_DATA])" at bounding box center [274, 431] width 143 height 15
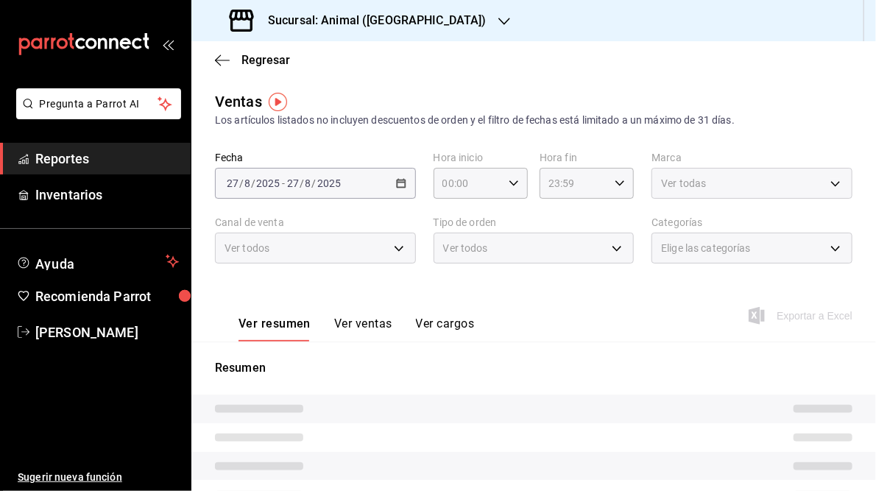
type input "05:00"
type input "05:59"
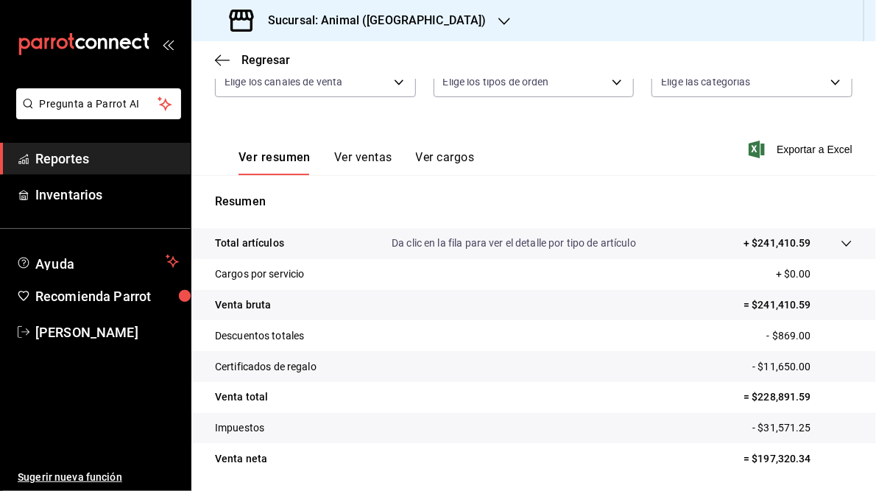
scroll to position [167, 0]
drag, startPoint x: 750, startPoint y: 397, endPoint x: 804, endPoint y: 393, distance: 53.9
click at [804, 393] on p "= $228,891.59" at bounding box center [798, 396] width 109 height 15
click at [367, 14] on h3 "Sucursal: Animal ([GEOGRAPHIC_DATA])" at bounding box center [371, 21] width 231 height 18
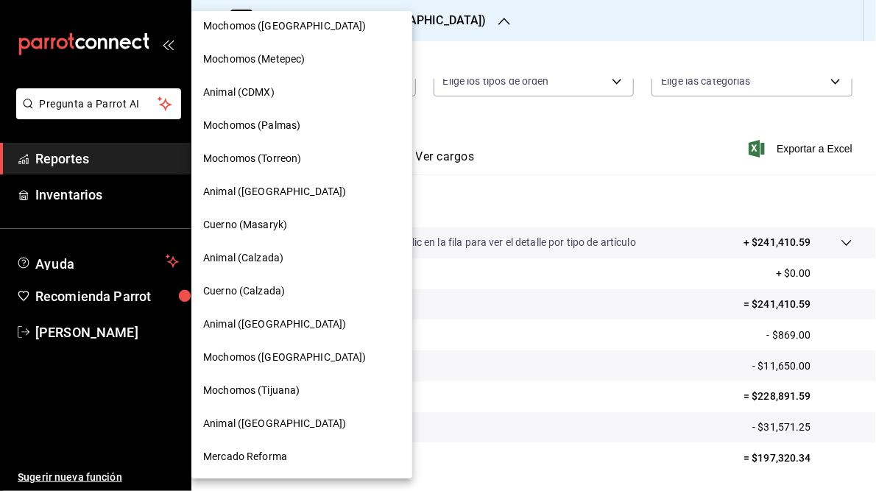
scroll to position [106, 0]
click at [287, 131] on span "Mochomos (Palmas)" at bounding box center [251, 126] width 97 height 15
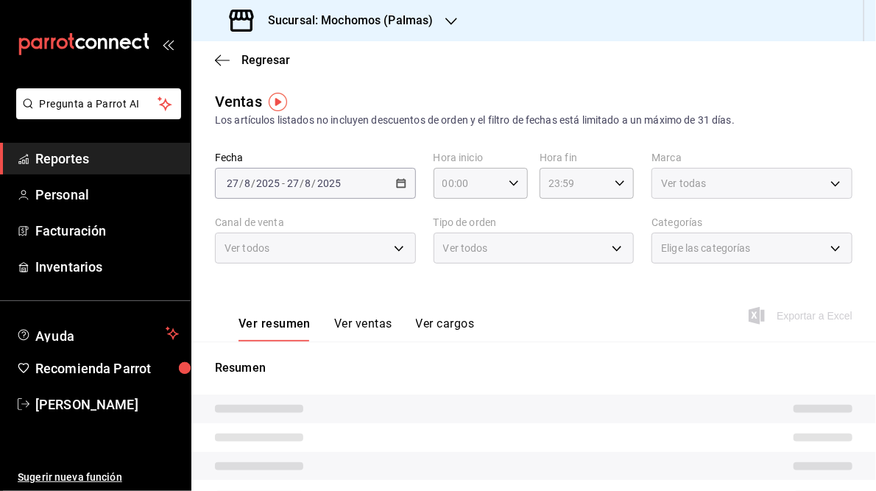
type input "05:00"
type input "05:59"
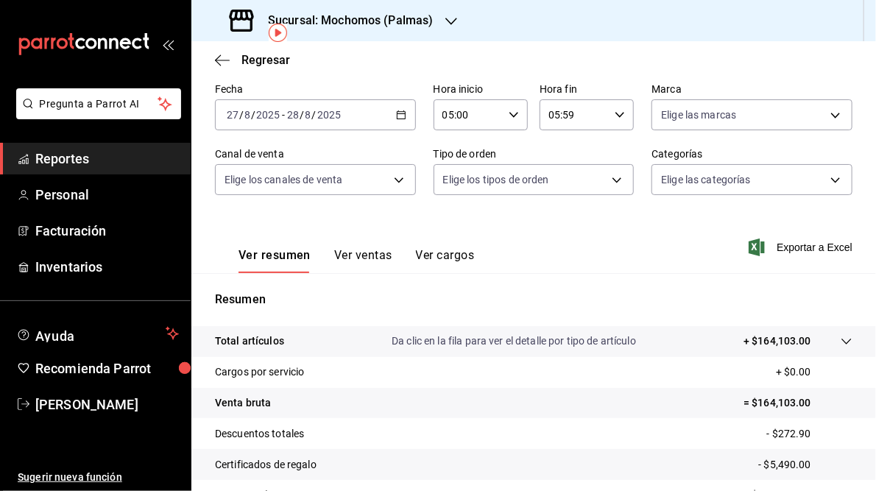
scroll to position [175, 0]
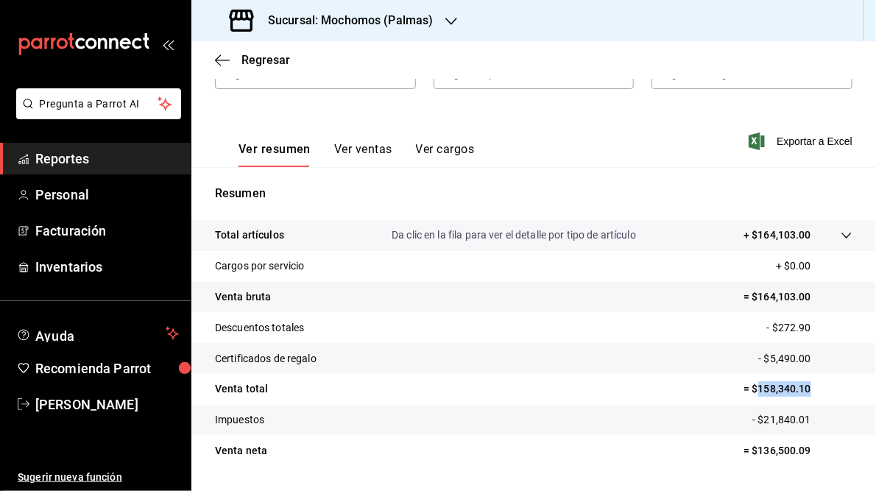
drag, startPoint x: 751, startPoint y: 390, endPoint x: 809, endPoint y: 387, distance: 57.6
click at [809, 387] on p "= $158,340.10" at bounding box center [798, 389] width 109 height 15
click at [407, 20] on h3 "Sucursal: Mochomos (Palmas)" at bounding box center [345, 21] width 178 height 18
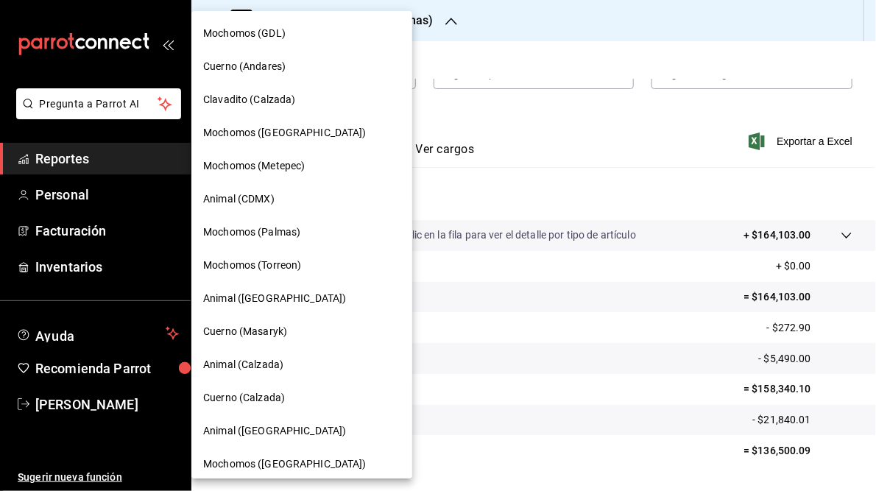
click at [246, 129] on span "Mochomos ([GEOGRAPHIC_DATA])" at bounding box center [285, 132] width 164 height 15
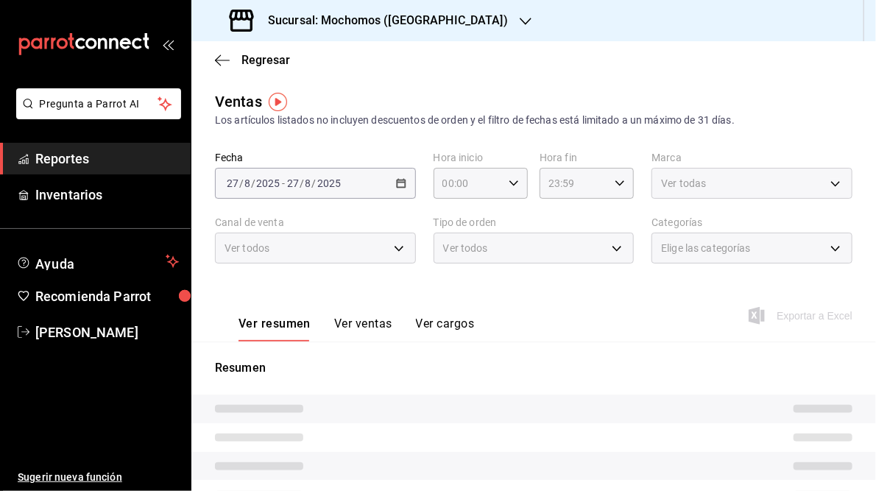
type input "05:00"
type input "05:59"
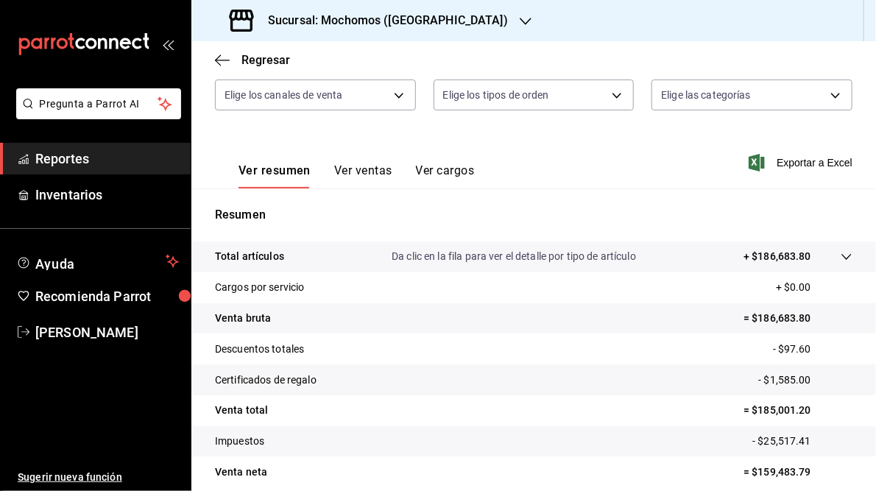
scroll to position [155, 0]
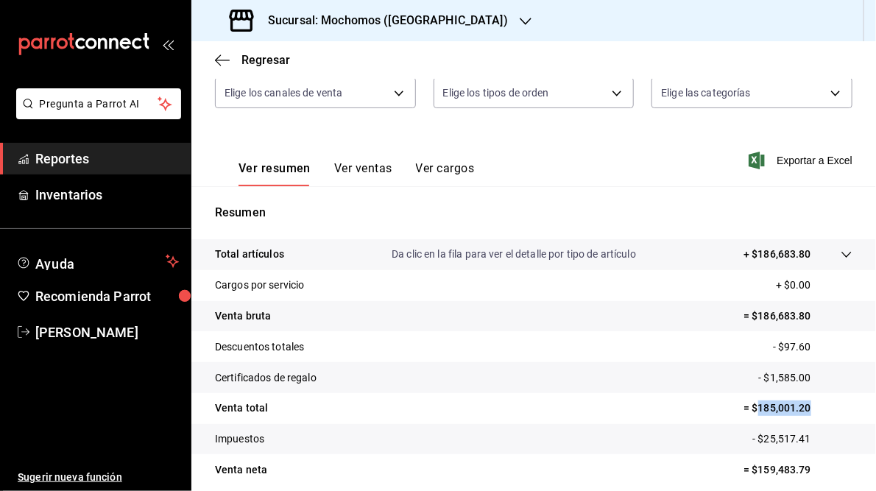
drag, startPoint x: 753, startPoint y: 407, endPoint x: 804, endPoint y: 407, distance: 51.6
click at [804, 407] on p "= $185,001.20" at bounding box center [798, 408] width 109 height 15
click at [328, 24] on h3 "Sucursal: Mochomos ([GEOGRAPHIC_DATA])" at bounding box center [382, 21] width 252 height 18
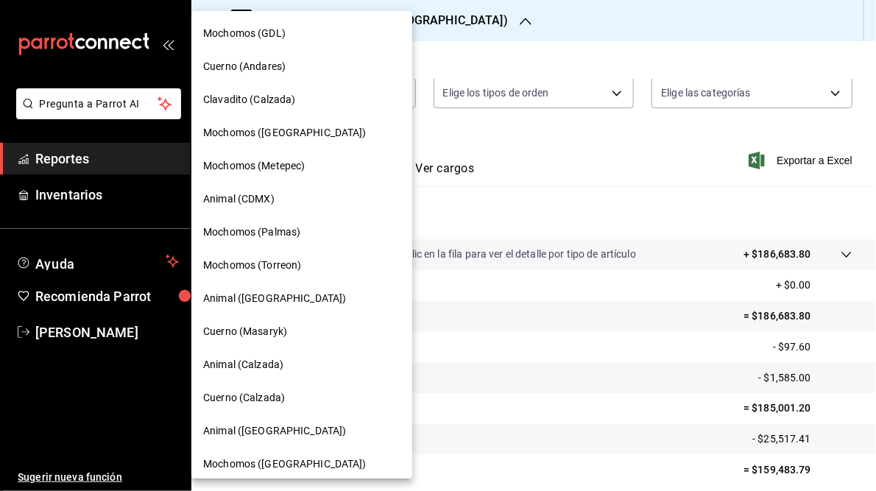
scroll to position [107, 0]
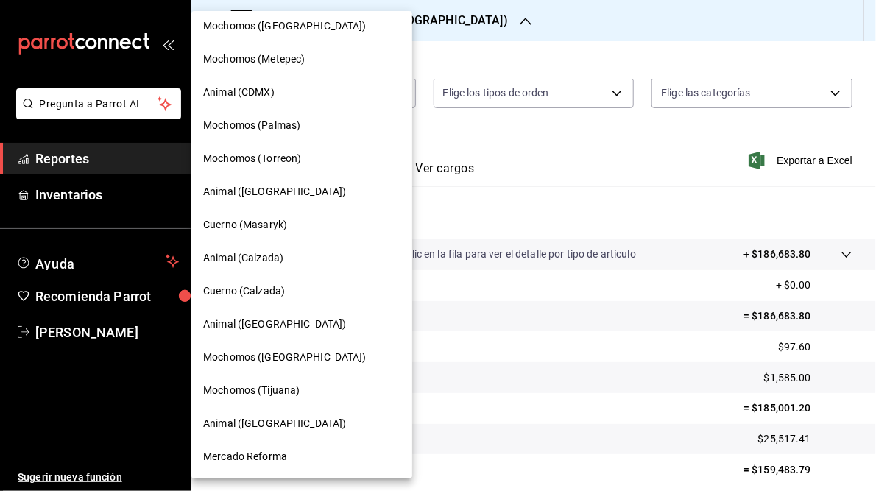
click at [237, 193] on span "Animal ([GEOGRAPHIC_DATA])" at bounding box center [274, 191] width 143 height 15
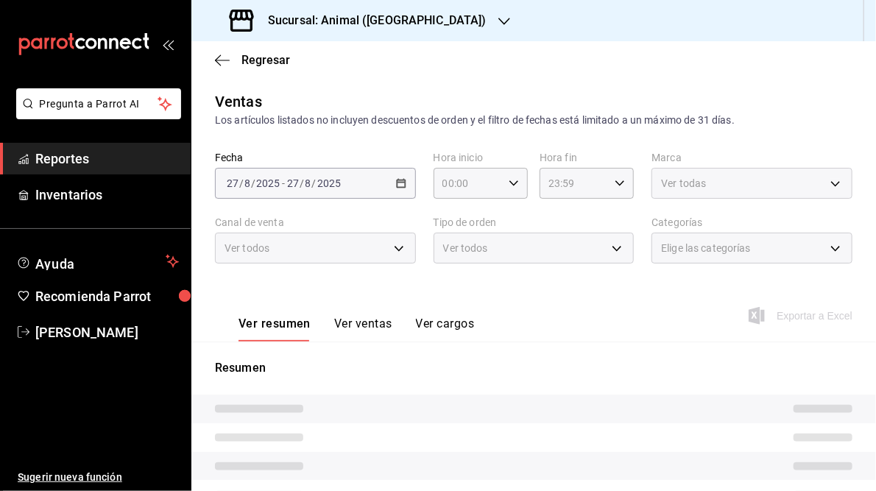
type input "05:00"
type input "05:59"
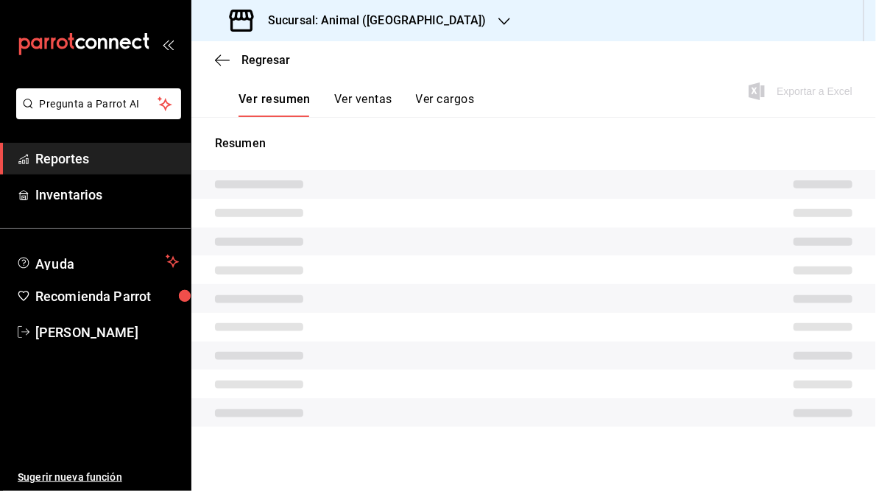
scroll to position [214, 0]
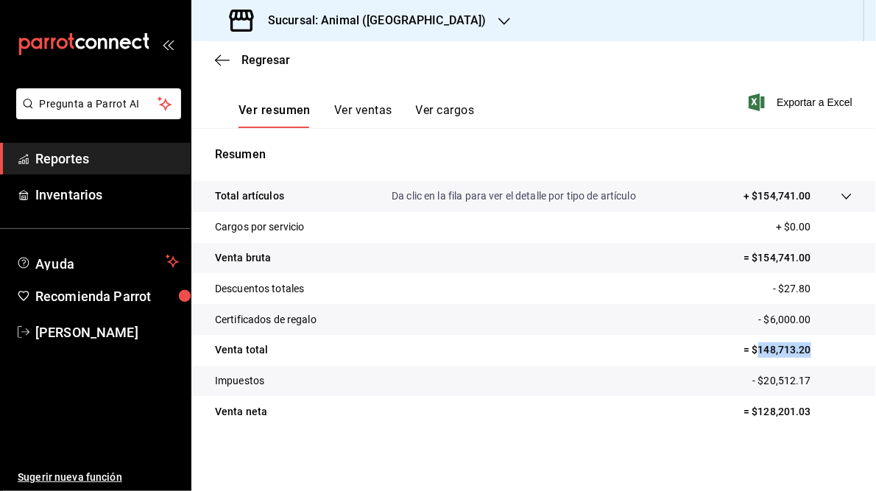
drag, startPoint x: 751, startPoint y: 348, endPoint x: 806, endPoint y: 348, distance: 55.2
click at [806, 348] on p "= $148,713.20" at bounding box center [798, 349] width 109 height 15
click at [399, 11] on div "Sucursal: Animal ([GEOGRAPHIC_DATA])" at bounding box center [359, 20] width 313 height 41
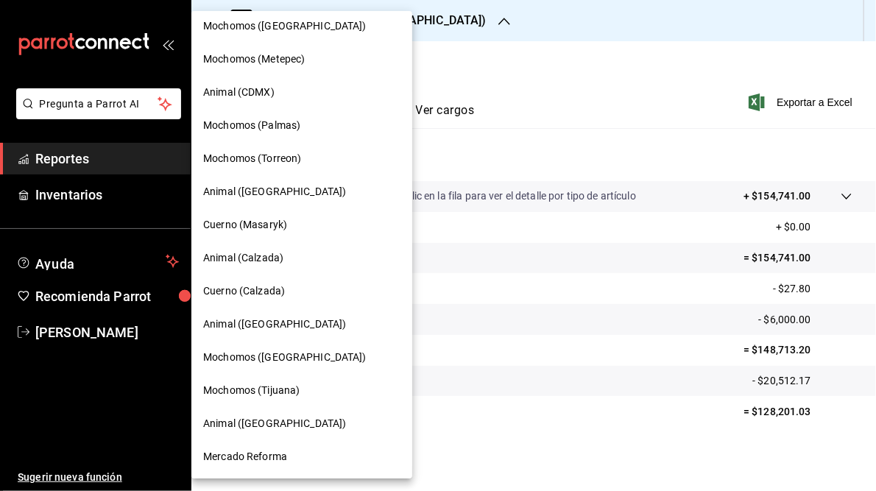
scroll to position [0, 0]
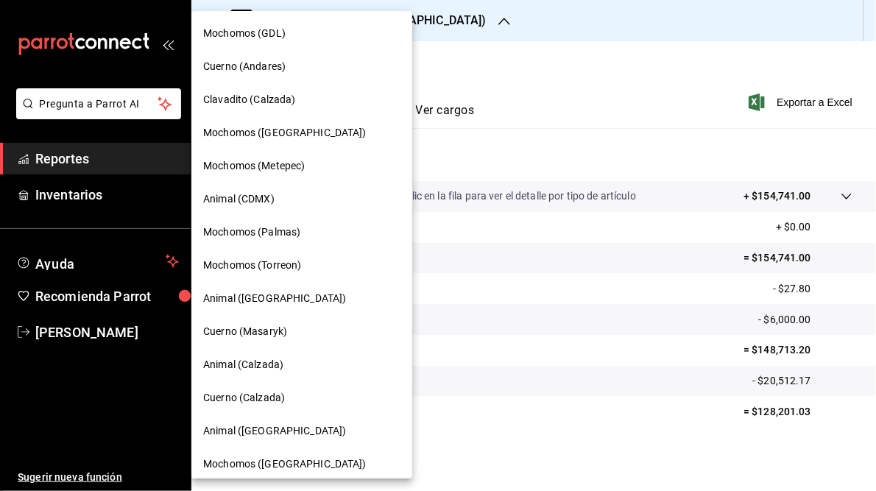
click at [249, 94] on span "Clavadito (Calzada)" at bounding box center [249, 99] width 93 height 15
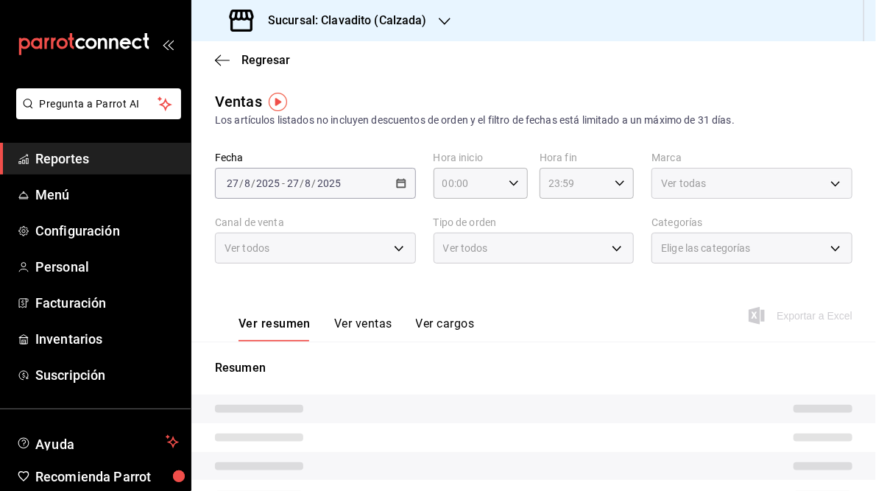
type input "05:00"
type input "05:59"
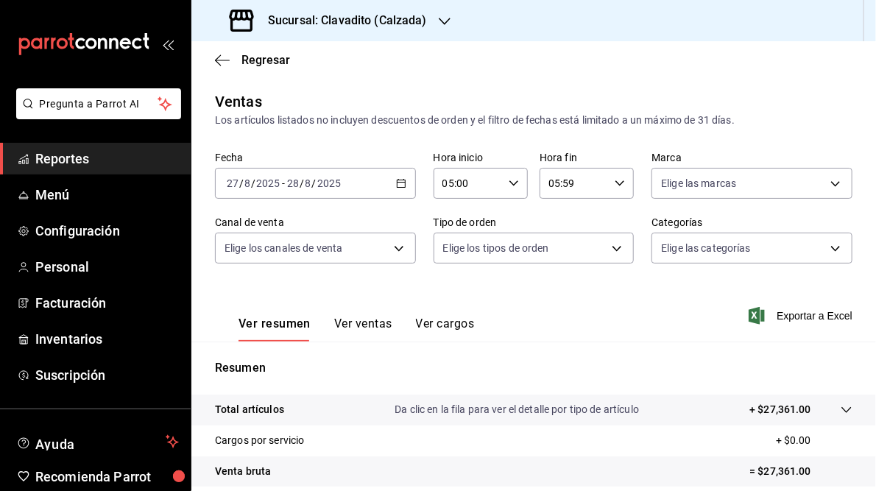
scroll to position [214, 0]
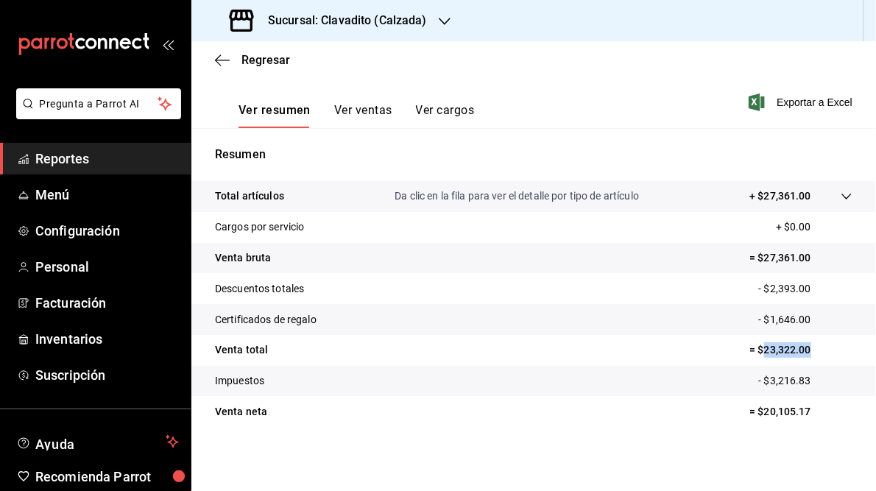
drag, startPoint x: 754, startPoint y: 350, endPoint x: 820, endPoint y: 349, distance: 65.6
click at [820, 349] on p "= $23,322.00" at bounding box center [801, 349] width 103 height 15
drag, startPoint x: 820, startPoint y: 349, endPoint x: 775, endPoint y: 350, distance: 44.9
click at [373, 21] on h3 "Sucursal: Clavadito (Calzada)" at bounding box center [341, 21] width 171 height 18
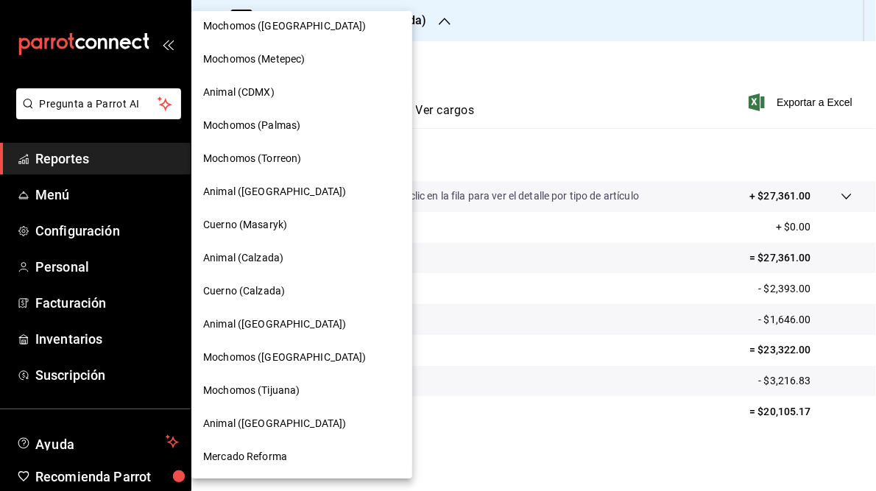
scroll to position [0, 0]
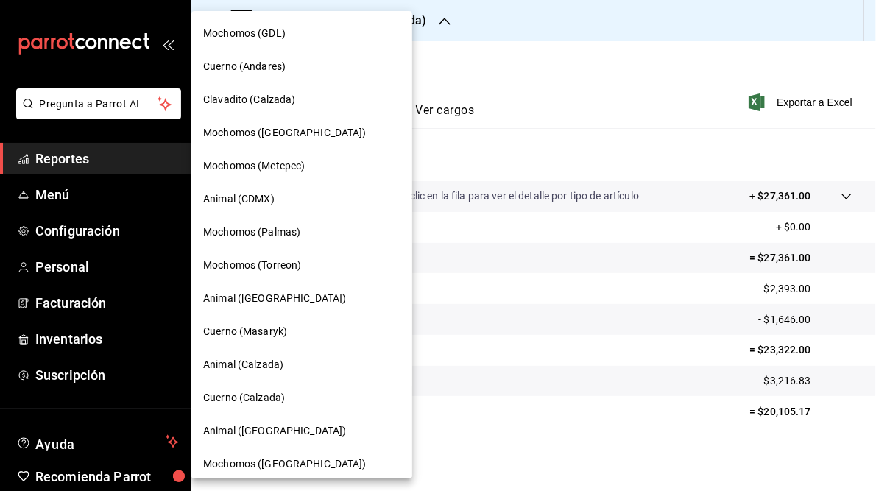
click at [246, 365] on span "Animal (Calzada)" at bounding box center [243, 364] width 80 height 15
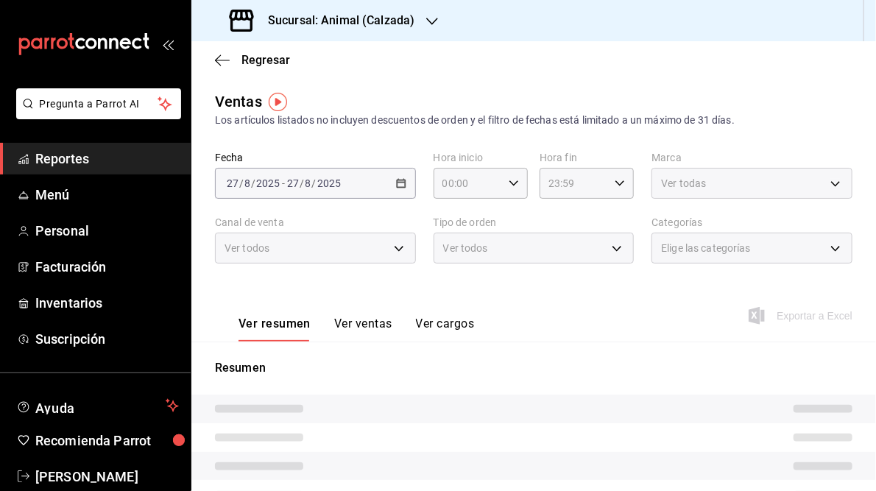
type input "05:00"
type input "05:59"
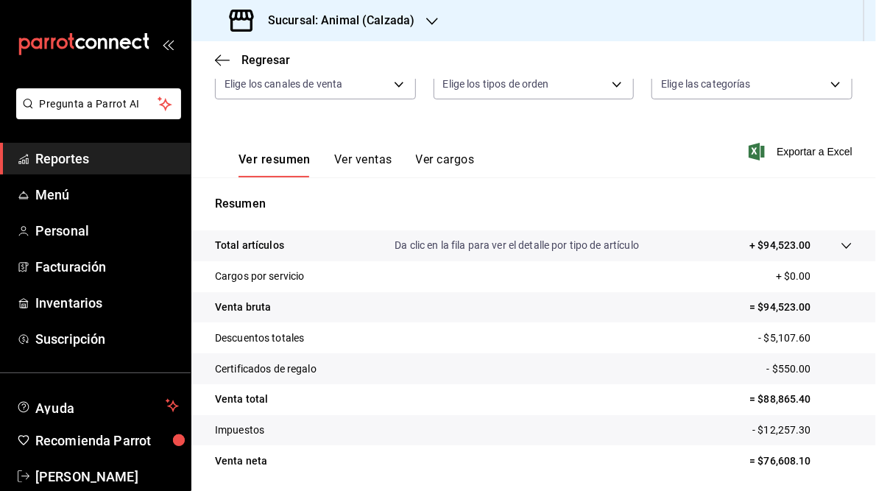
scroll to position [165, 0]
drag, startPoint x: 756, startPoint y: 396, endPoint x: 802, endPoint y: 398, distance: 45.7
click at [802, 398] on p "= $88,865.40" at bounding box center [801, 398] width 103 height 15
drag, startPoint x: 802, startPoint y: 398, endPoint x: 767, endPoint y: 396, distance: 35.4
click at [381, 16] on h3 "Sucursal: Animal (Calzada)" at bounding box center [335, 21] width 158 height 18
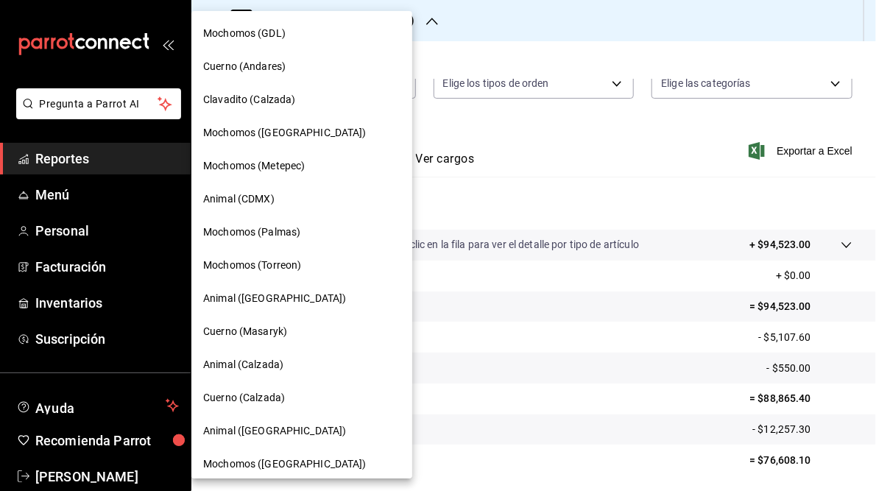
scroll to position [107, 0]
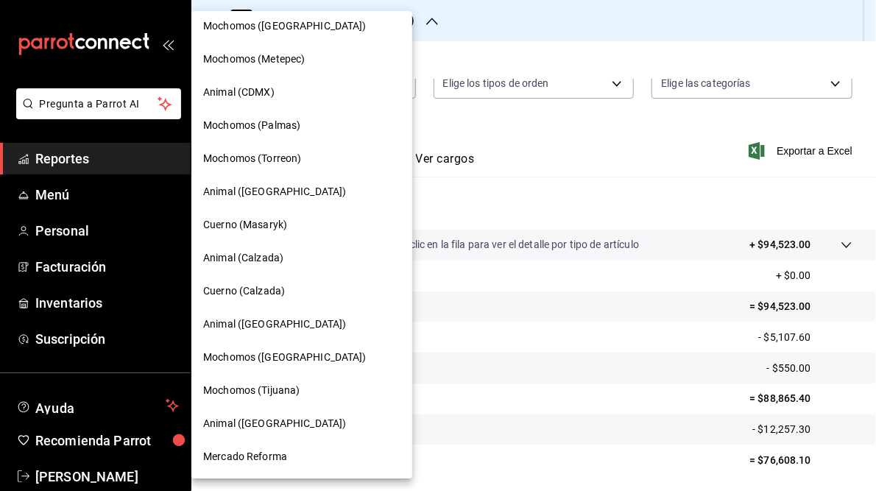
click at [262, 292] on span "Cuerno (Calzada)" at bounding box center [244, 291] width 82 height 15
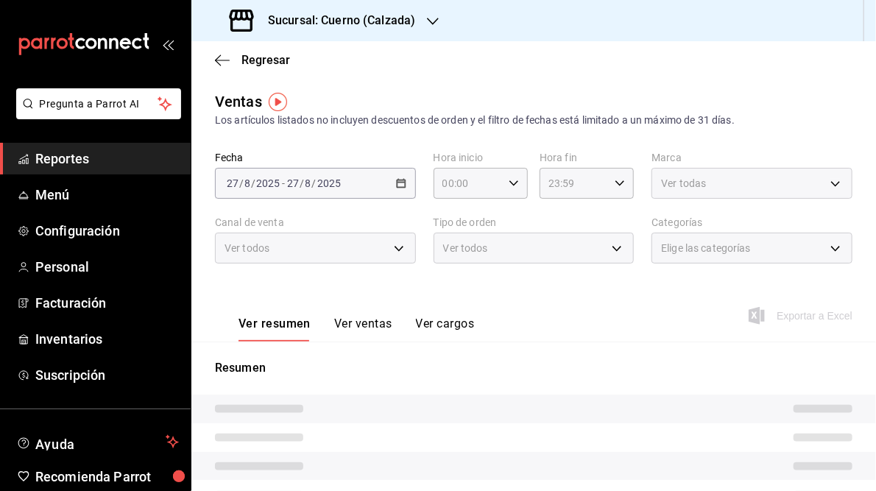
type input "05:00"
type input "05:59"
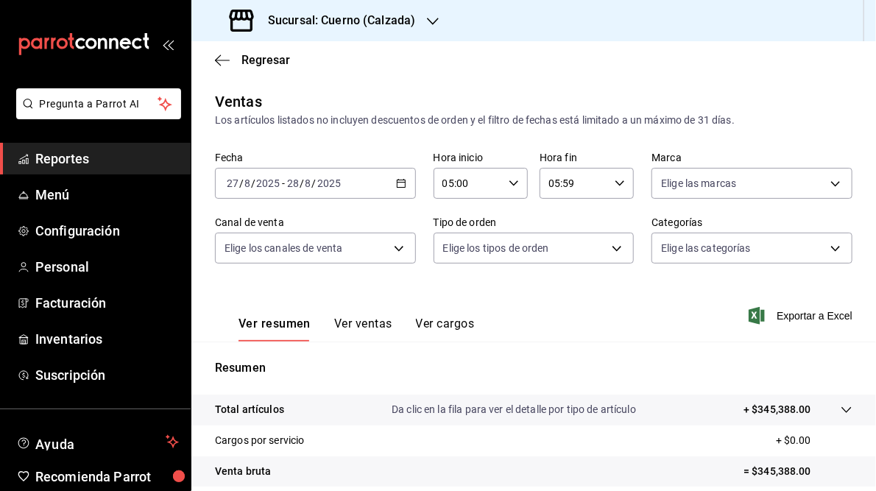
scroll to position [214, 0]
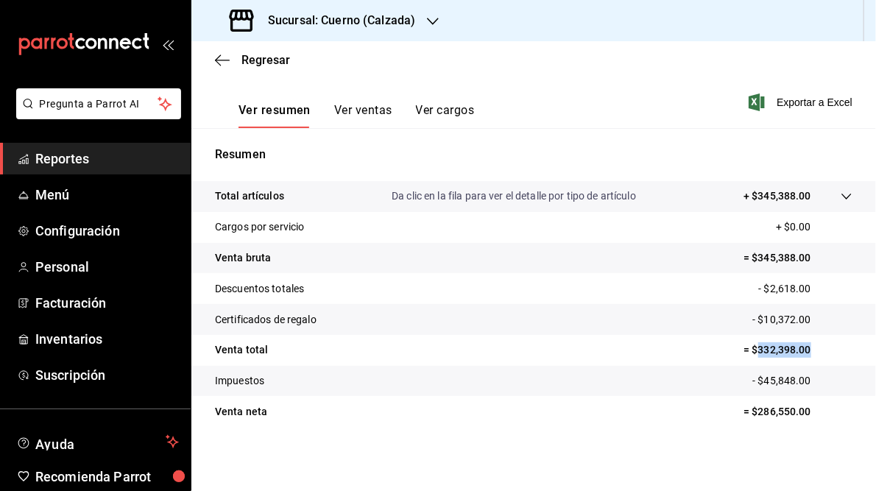
drag, startPoint x: 750, startPoint y: 353, endPoint x: 805, endPoint y: 350, distance: 55.3
click at [805, 350] on p "= $332,398.00" at bounding box center [798, 349] width 109 height 15
drag, startPoint x: 805, startPoint y: 350, endPoint x: 780, endPoint y: 348, distance: 25.1
click at [379, 20] on h3 "Sucursal: Cuerno (Calzada)" at bounding box center [335, 21] width 159 height 18
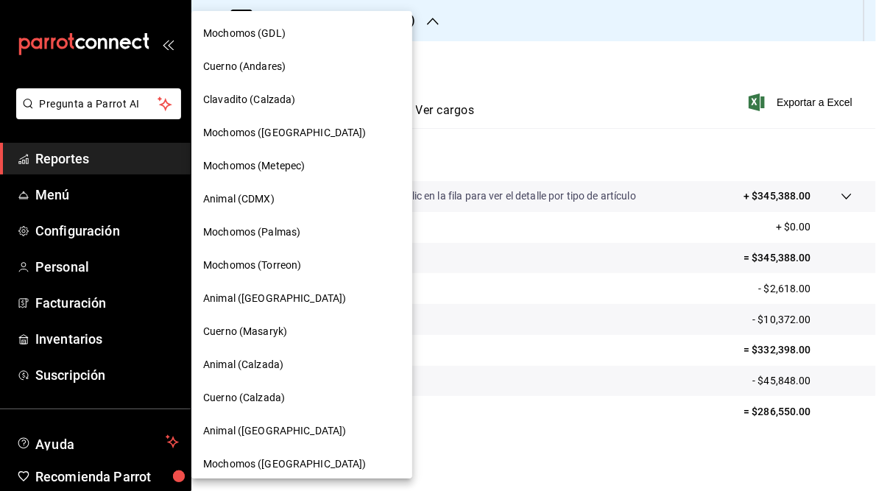
click at [256, 171] on span "Mochomos (Metepec)" at bounding box center [254, 165] width 102 height 15
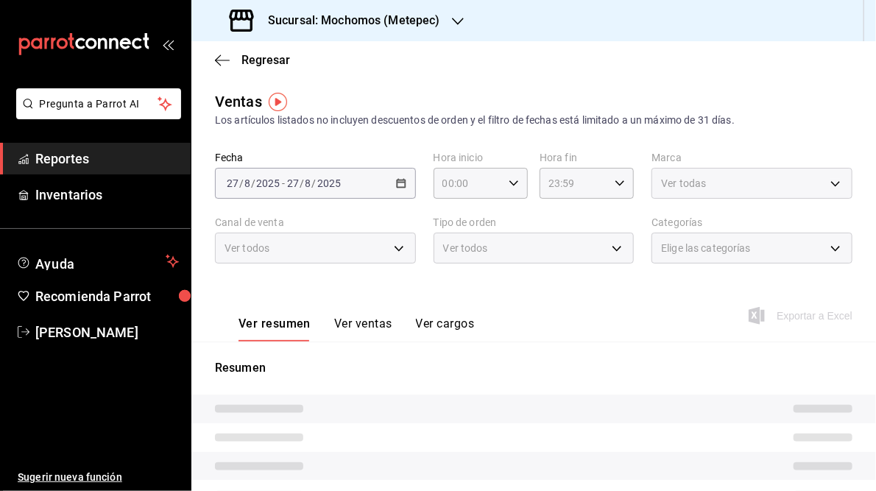
type input "05:00"
type input "05:59"
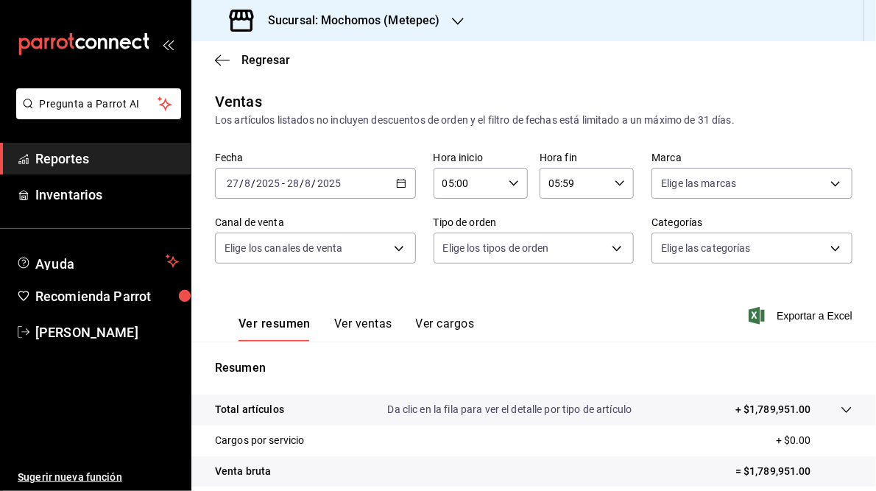
scroll to position [214, 0]
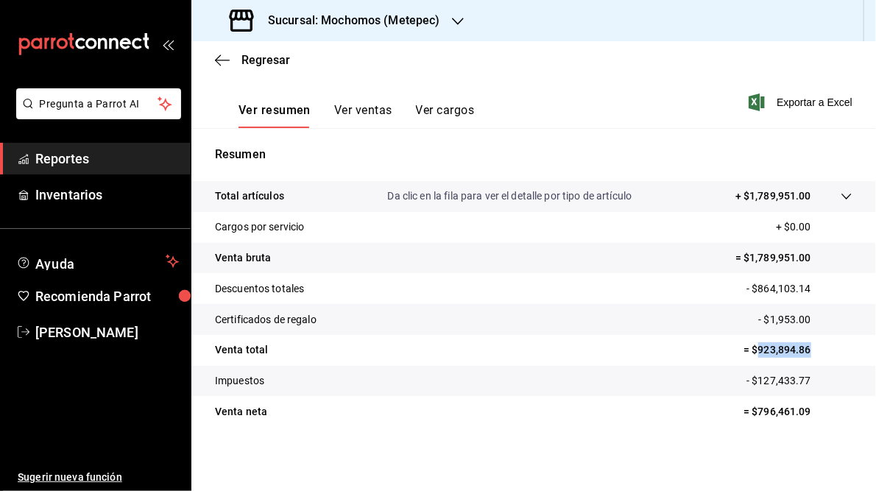
drag, startPoint x: 750, startPoint y: 349, endPoint x: 814, endPoint y: 350, distance: 64.1
click at [814, 350] on p "= $923,894.86" at bounding box center [798, 349] width 109 height 15
